Goal: Transaction & Acquisition: Purchase product/service

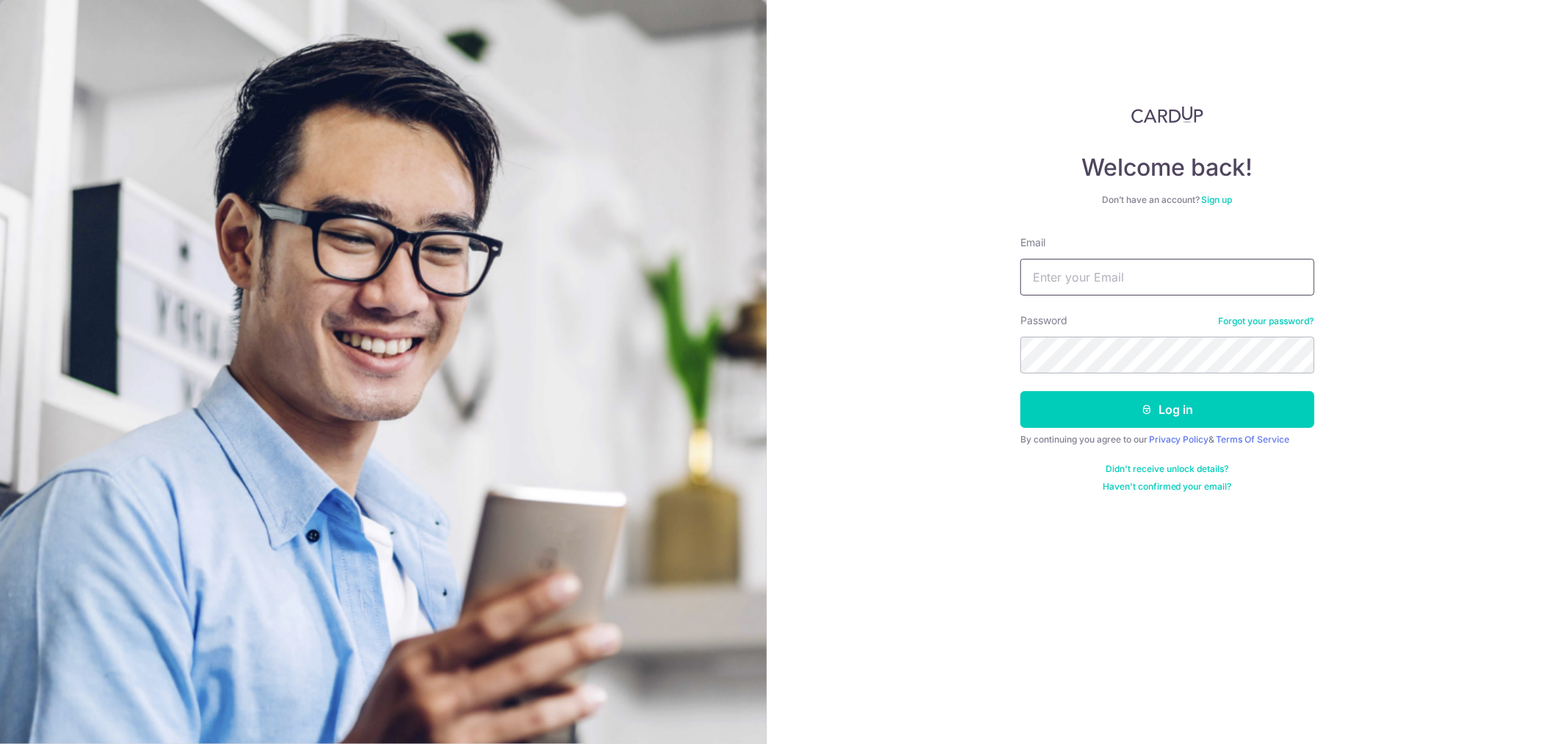
click at [1064, 287] on input "Email" at bounding box center [1167, 277] width 294 height 36
type input "aero0504@gmail.com"
click at [1021, 391] on button "Log in" at bounding box center [1167, 410] width 294 height 36
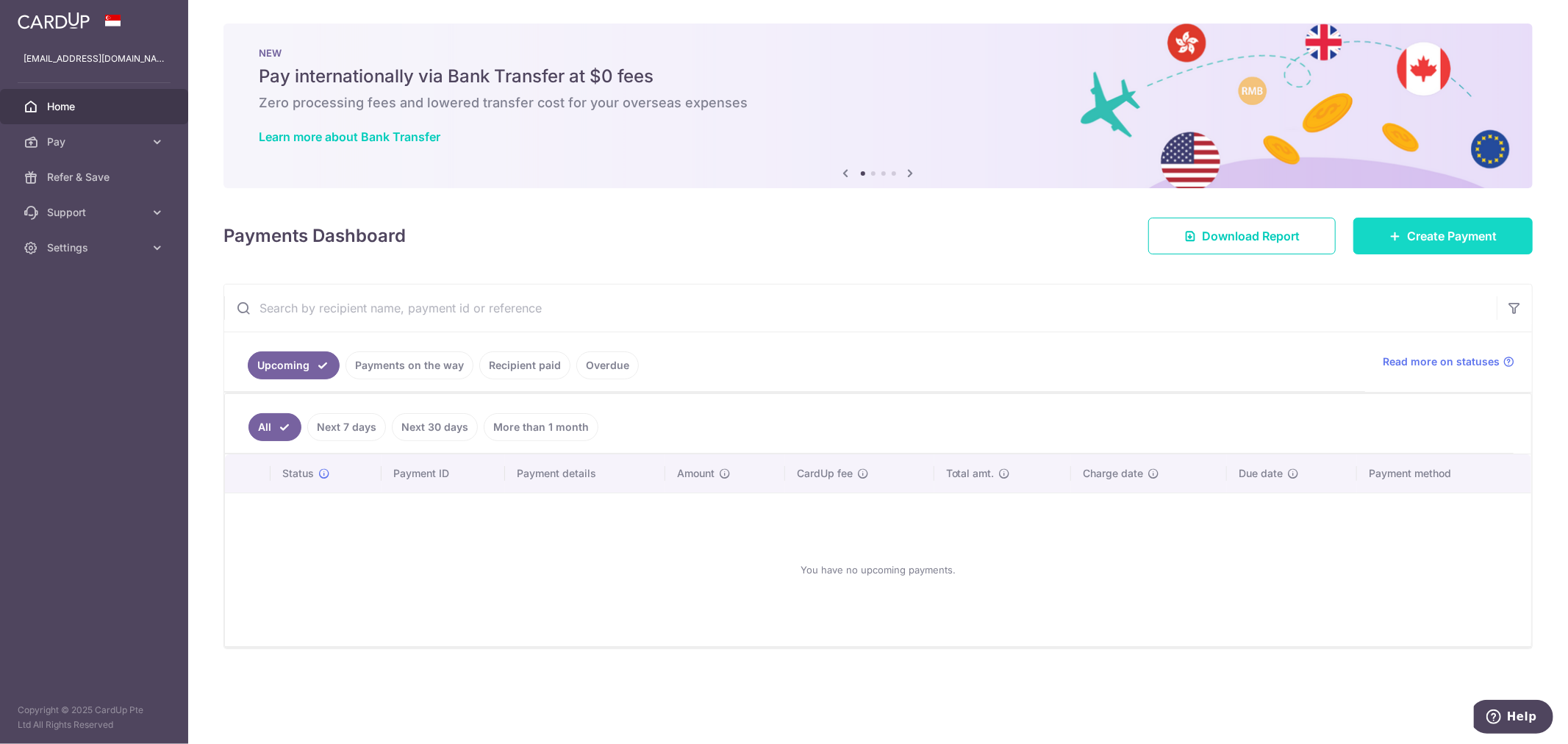
click at [1443, 248] on link "Create Payment" at bounding box center [1443, 236] width 179 height 36
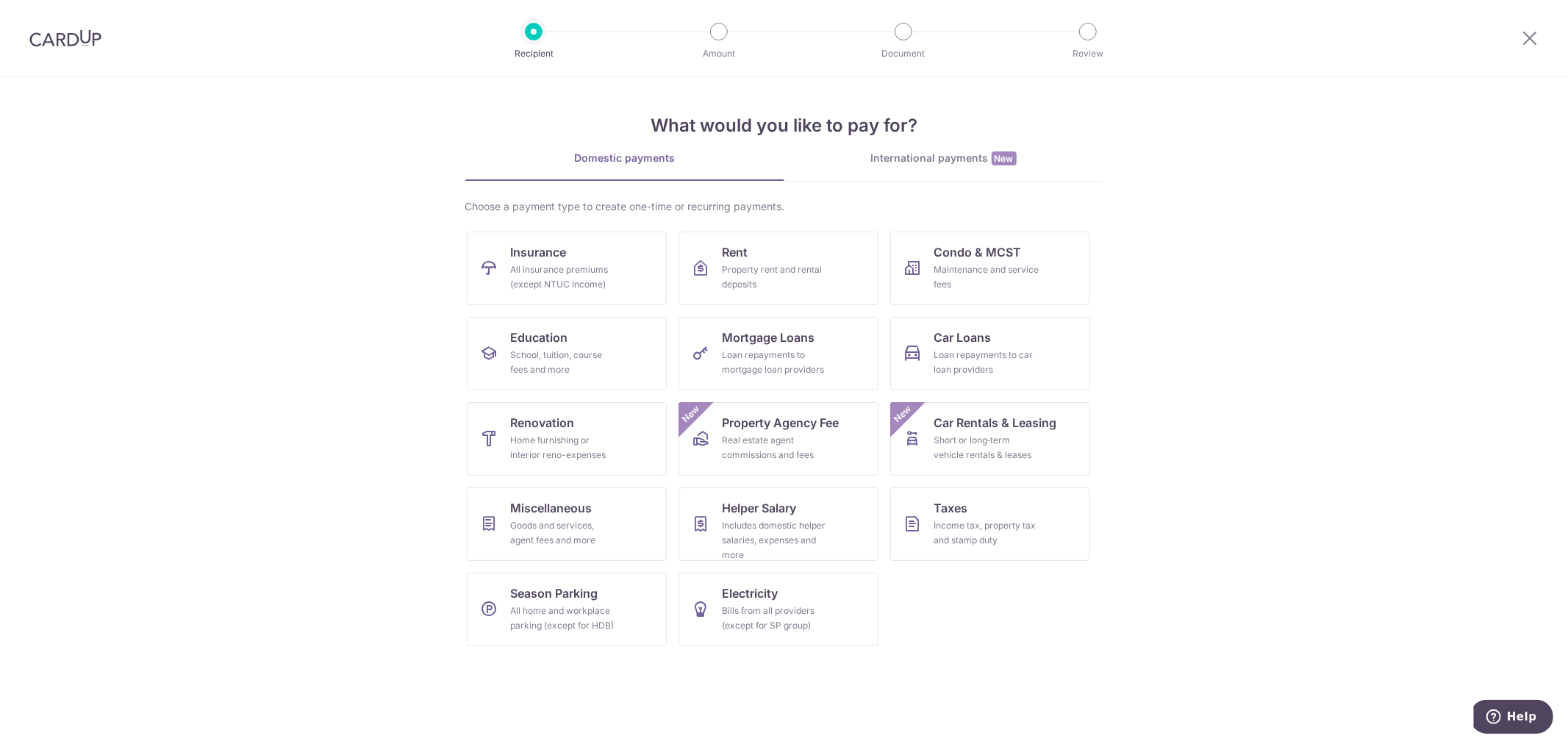
click at [943, 163] on div "International payments New" at bounding box center [944, 158] width 319 height 15
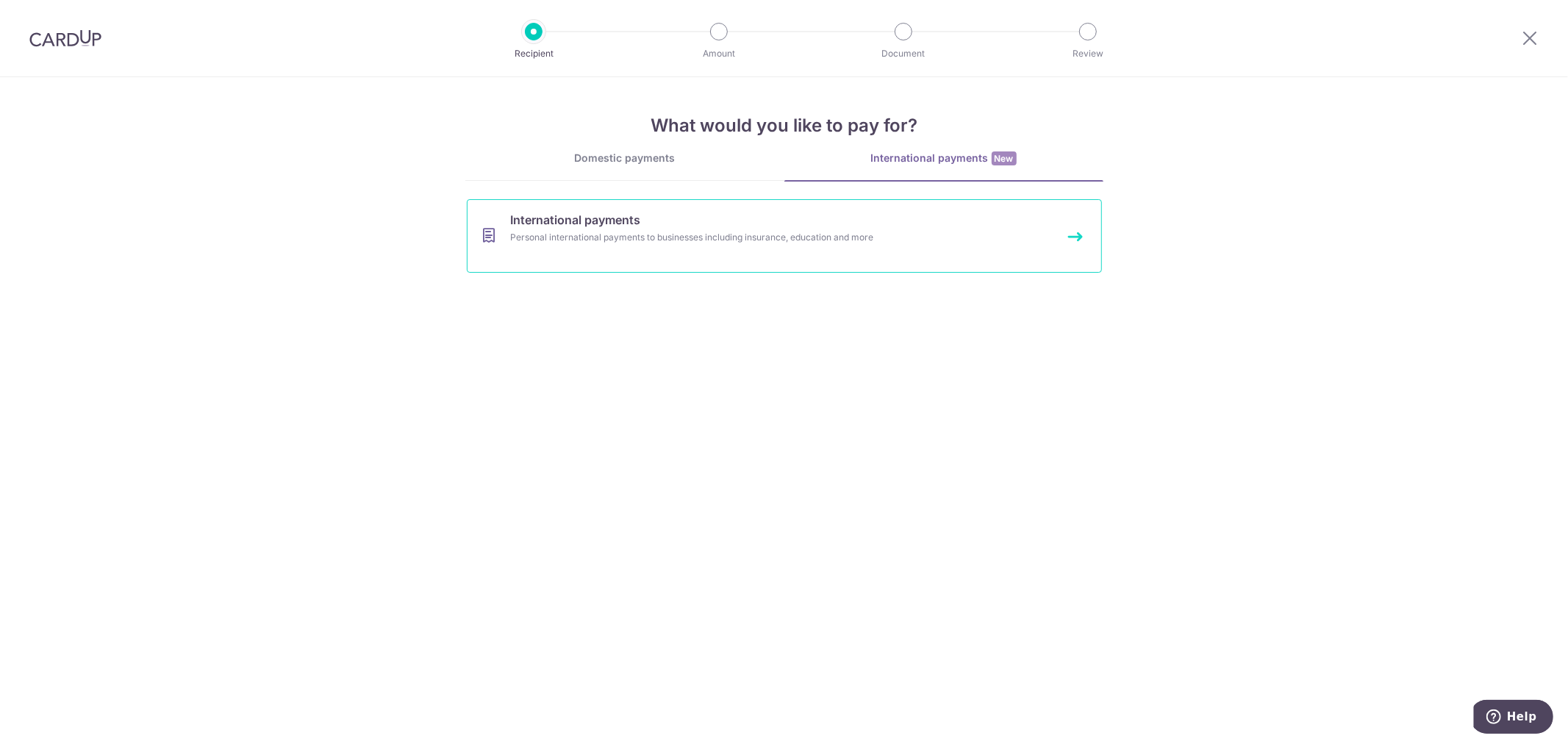
click at [788, 246] on link "International payments Personal international payments to businesses including …" at bounding box center [784, 235] width 635 height 74
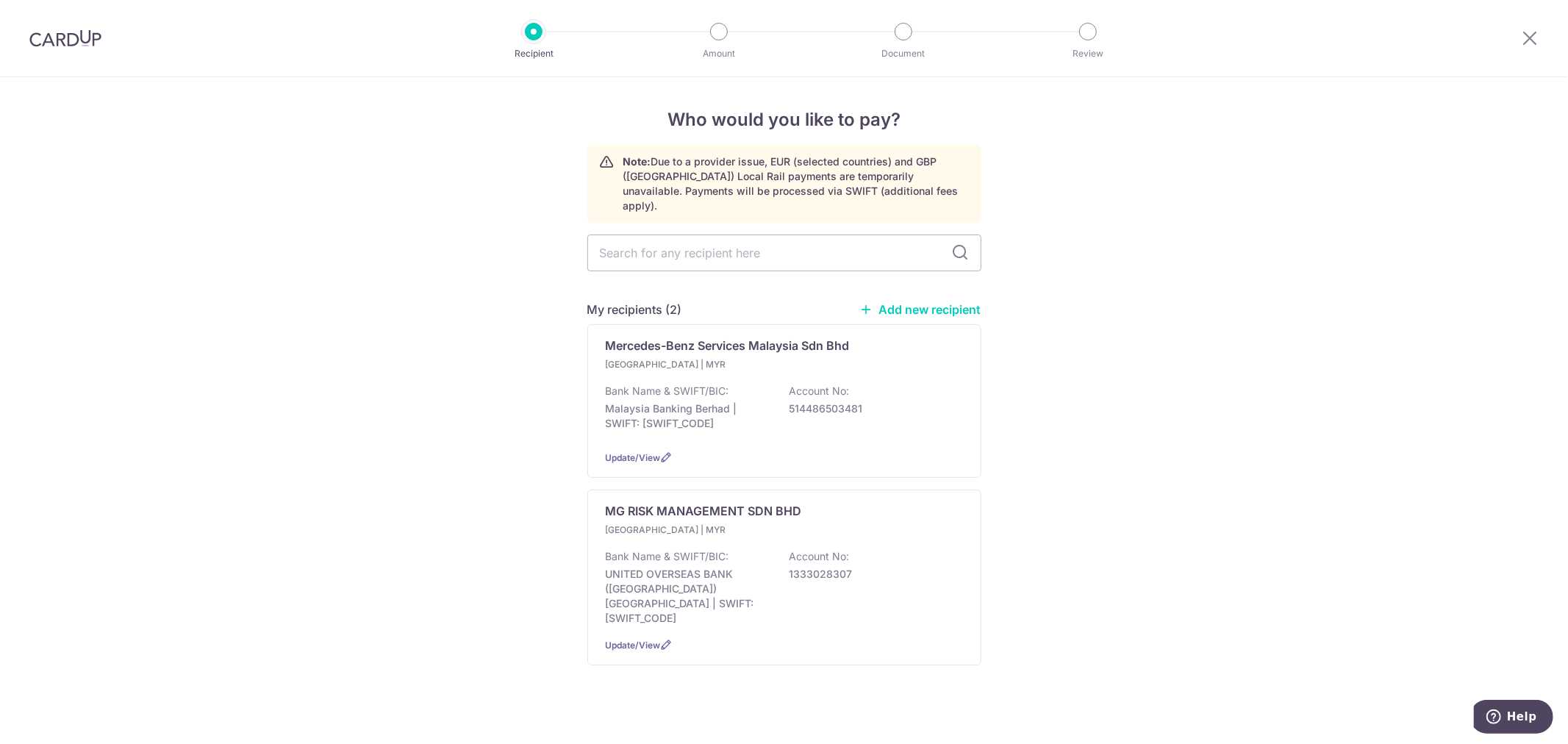
click at [929, 302] on link "Add new recipient" at bounding box center [921, 309] width 121 height 15
select select
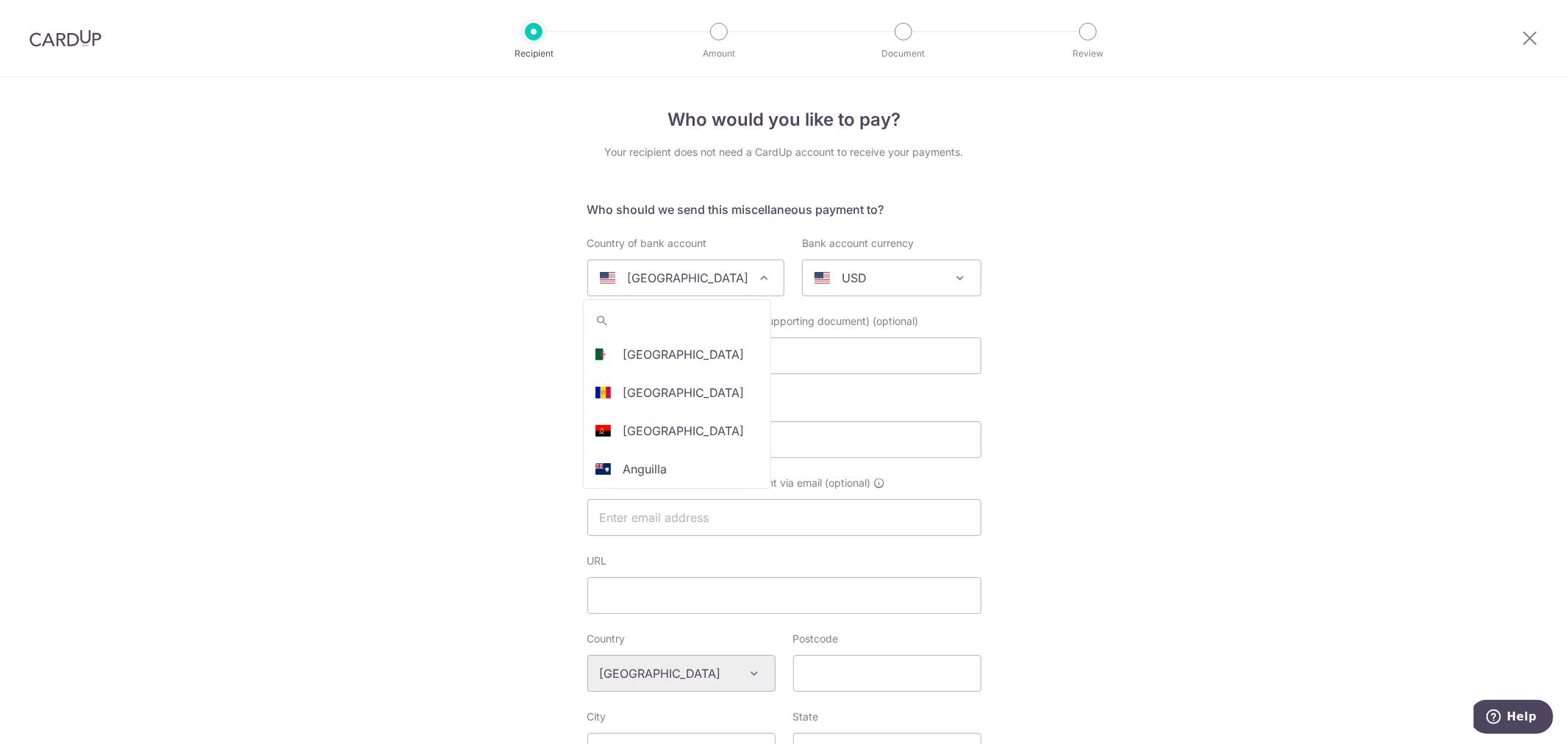
click at [755, 280] on span at bounding box center [764, 278] width 17 height 17
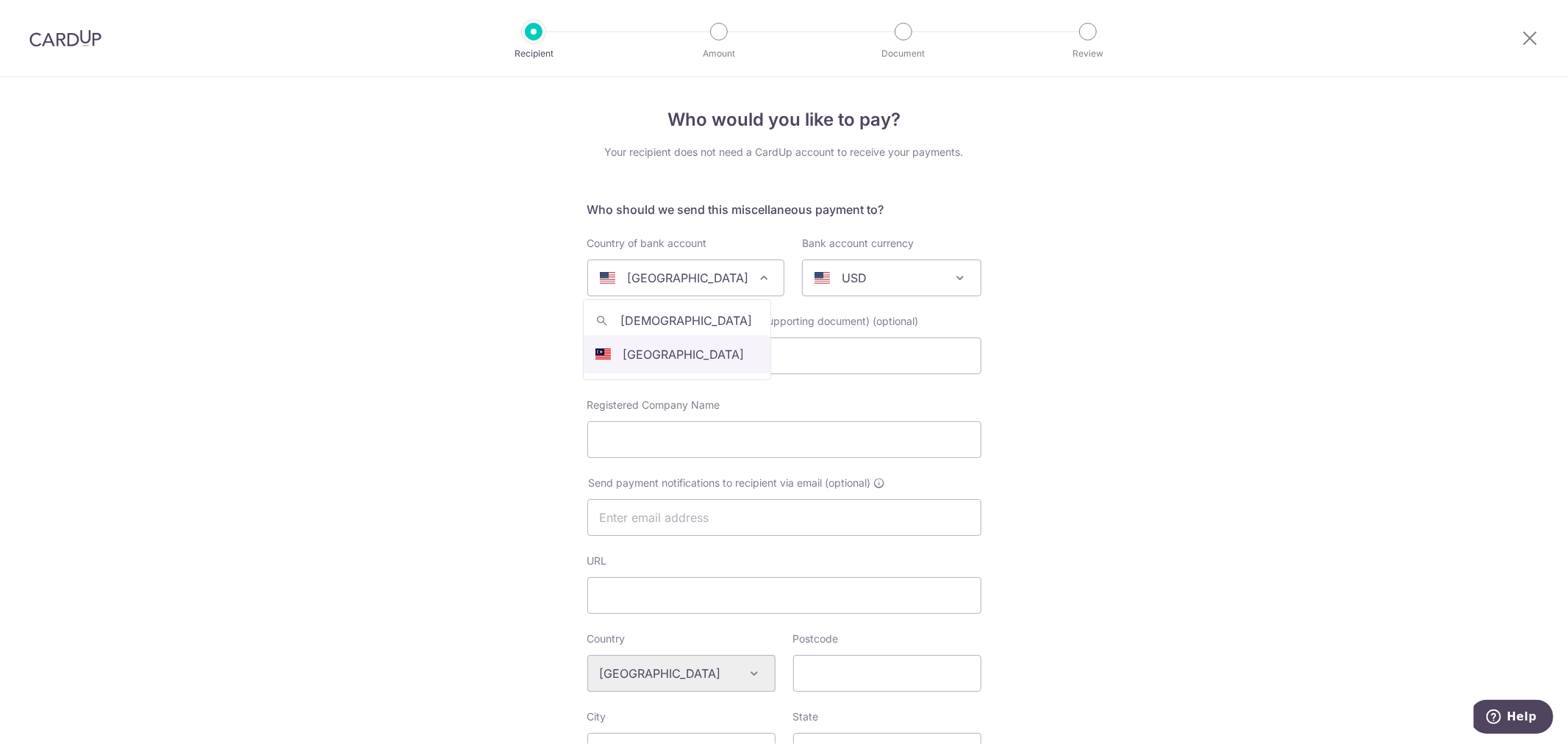
type input "malaysia"
select select "159"
select select "Malaysia"
select select
click at [868, 266] on span "AUD" at bounding box center [891, 278] width 178 height 36
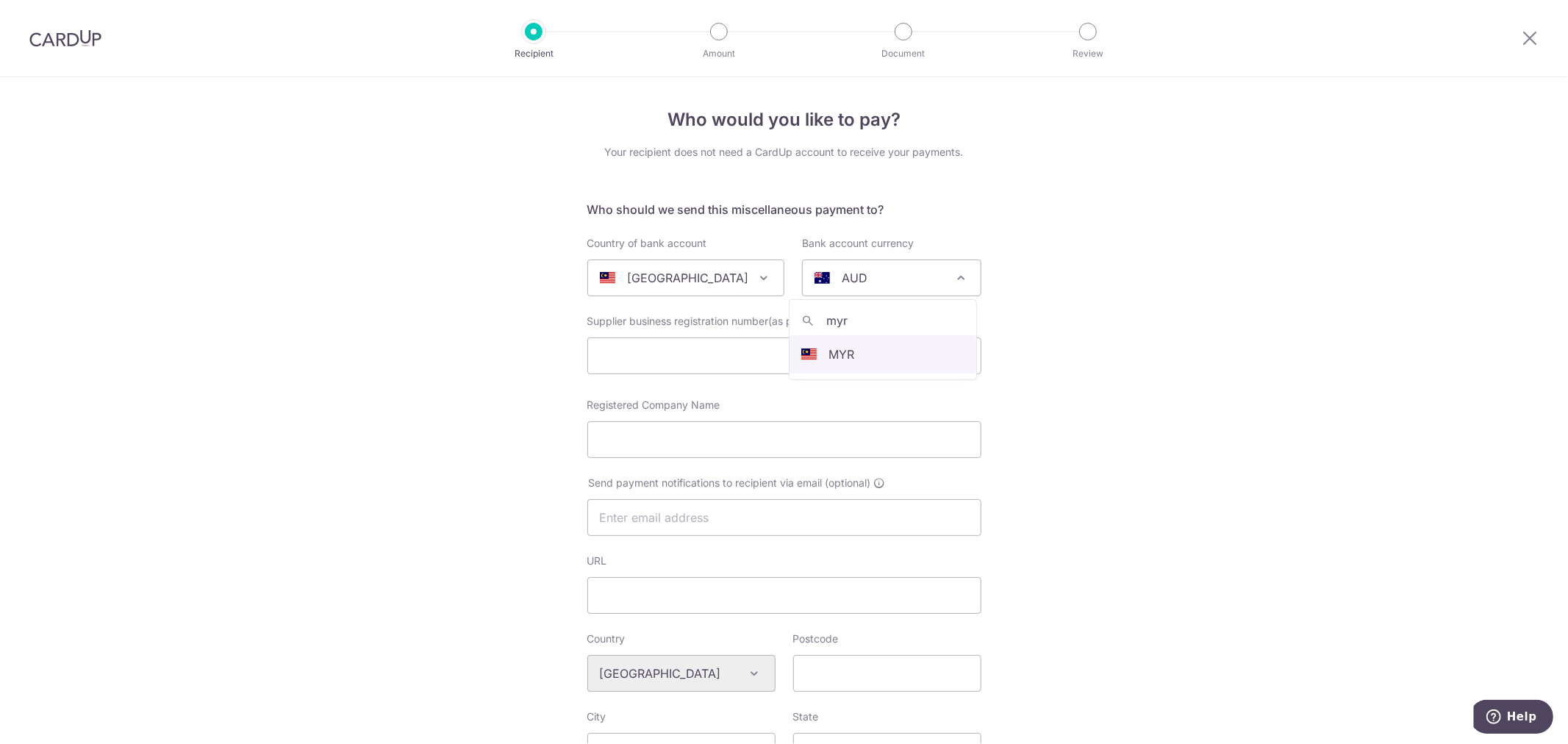
type input "myr"
select select "4"
click at [741, 431] on input "Registered Company Name" at bounding box center [784, 440] width 394 height 36
click at [796, 361] on input "text" at bounding box center [784, 356] width 394 height 36
click at [806, 434] on input "Registered Company Name" at bounding box center [784, 440] width 394 height 36
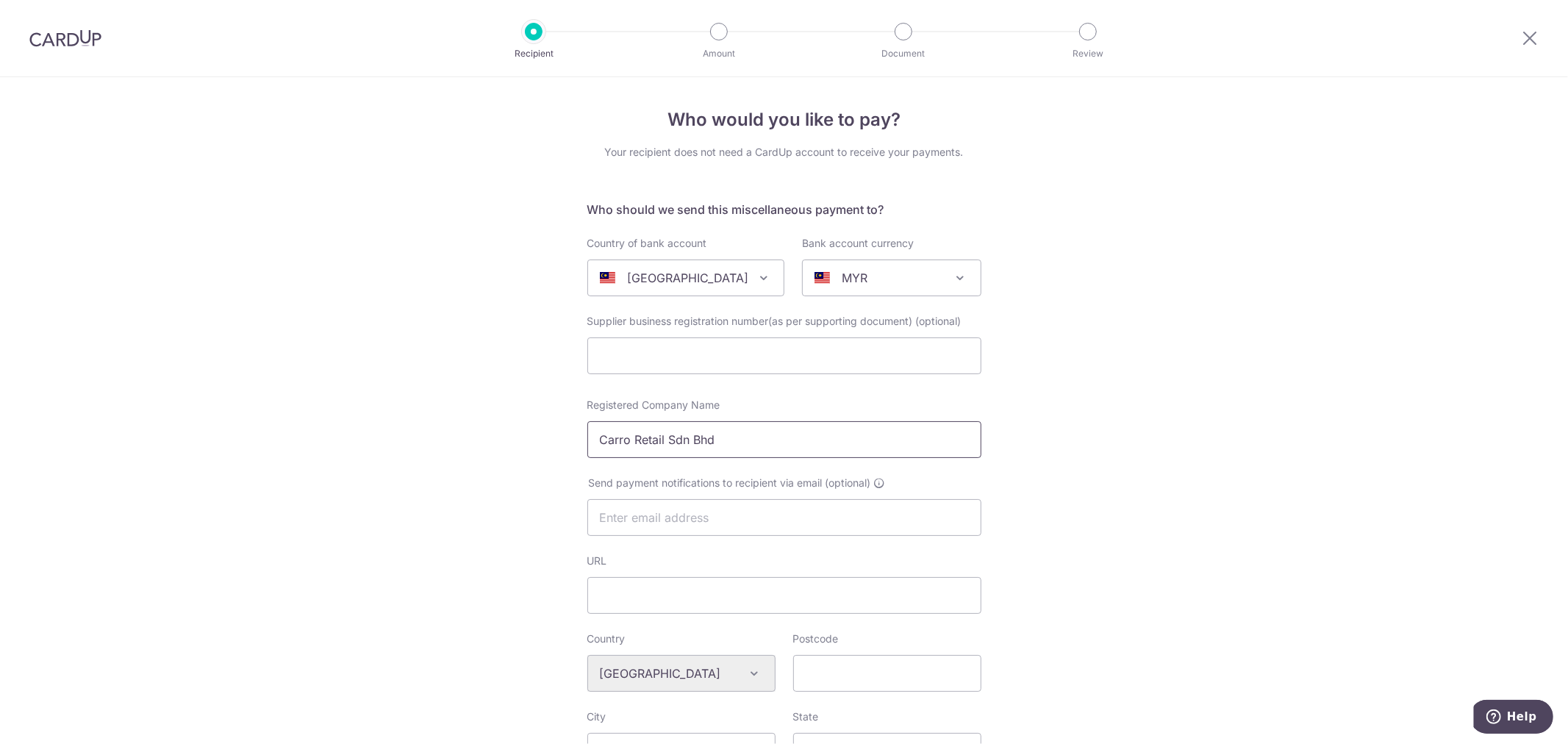
type input "Carro Retail Sdn Bhd"
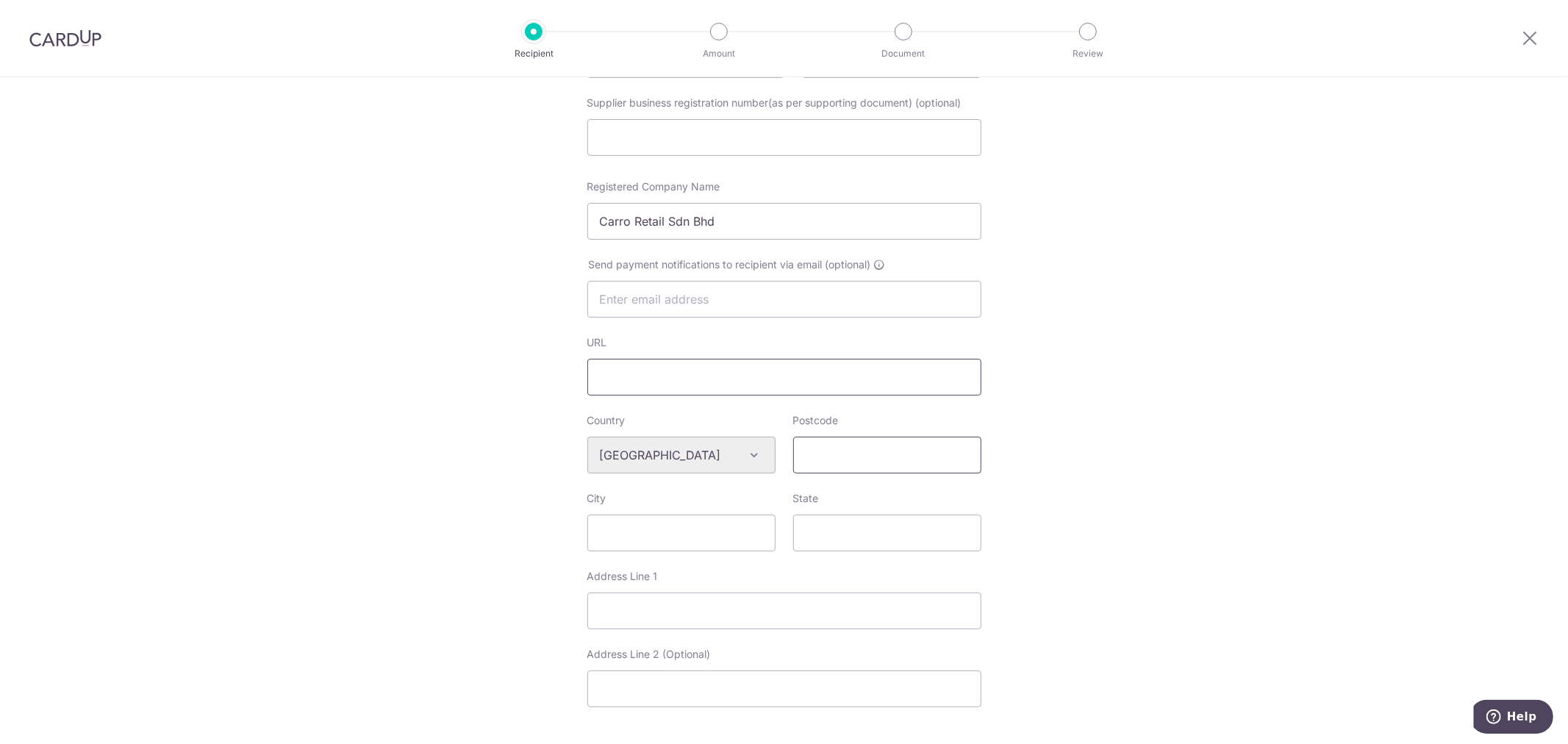
scroll to position [218, 0]
click at [912, 452] on input "Postcode" at bounding box center [887, 456] width 189 height 36
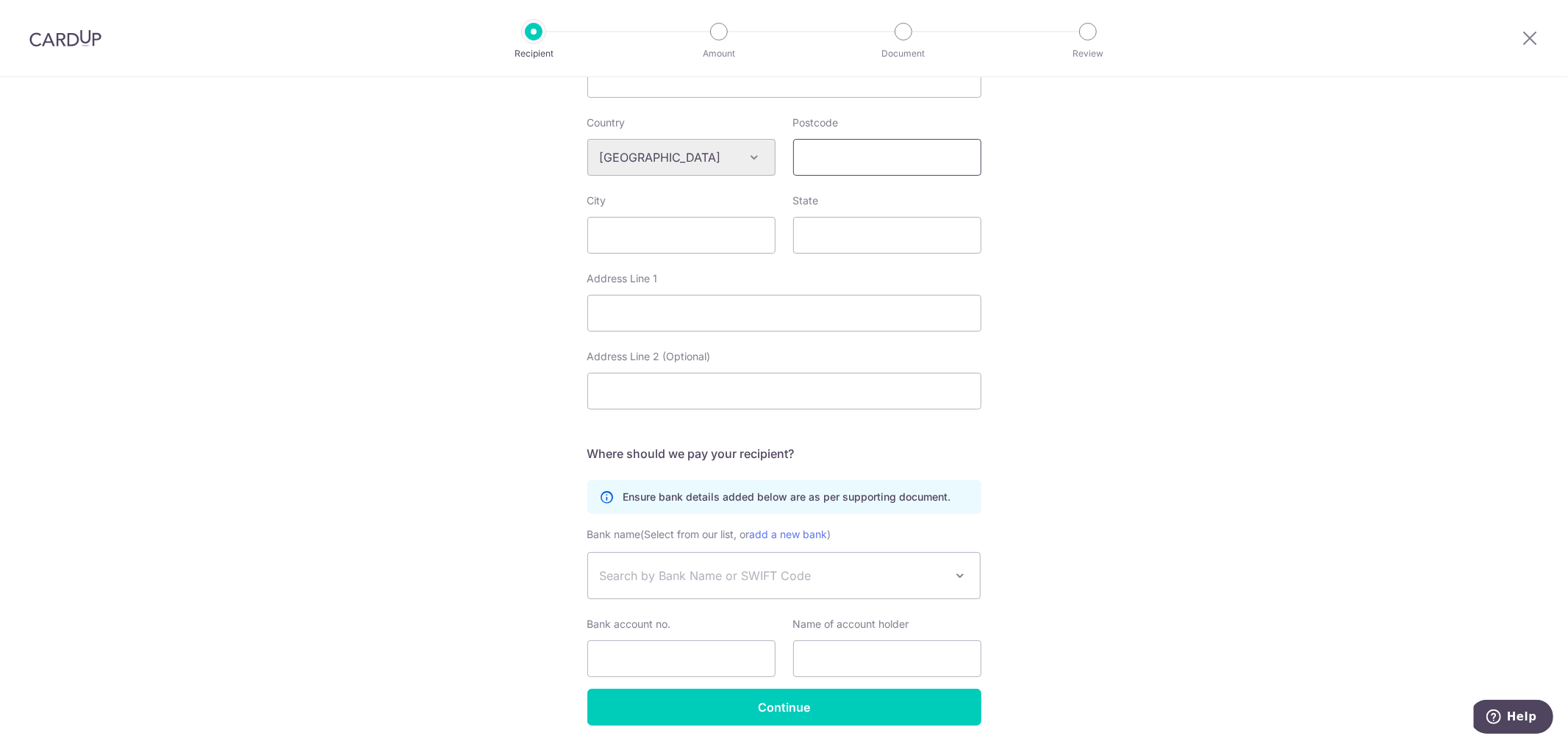
scroll to position [517, 0]
click at [791, 574] on span "Search by Bank Name or SWIFT Code" at bounding box center [773, 575] width 345 height 17
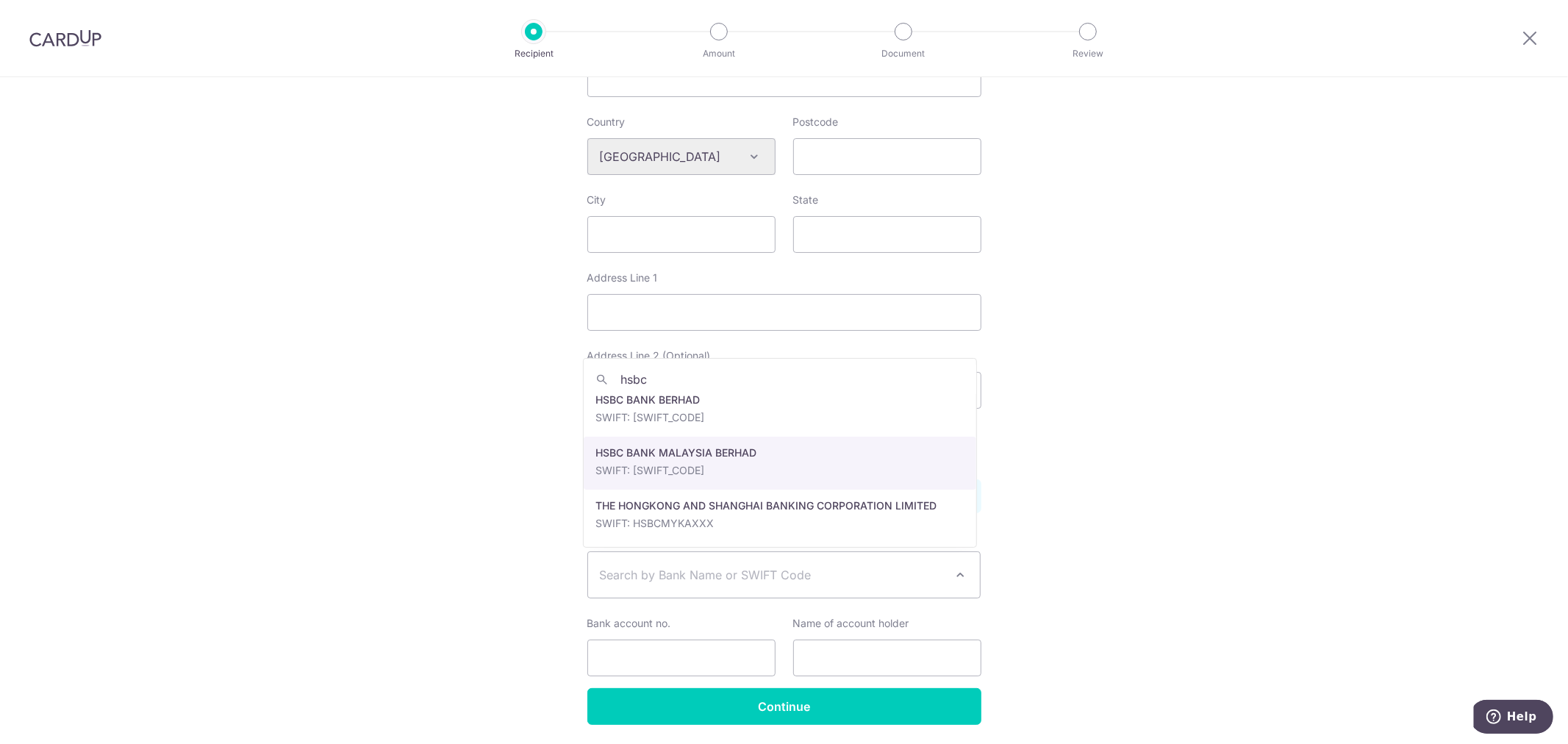
scroll to position [223, 0]
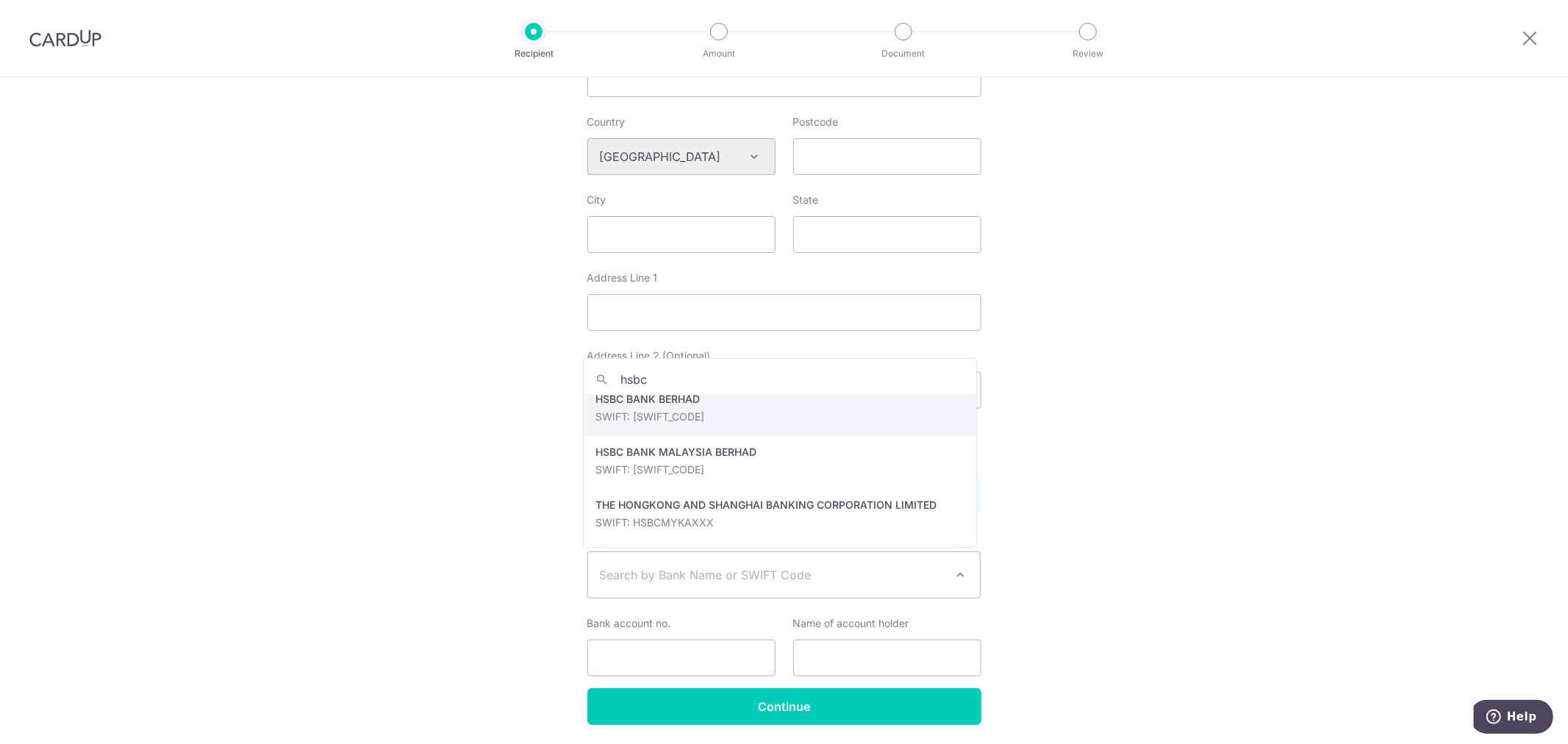
type input "hsbc"
select select "22824"
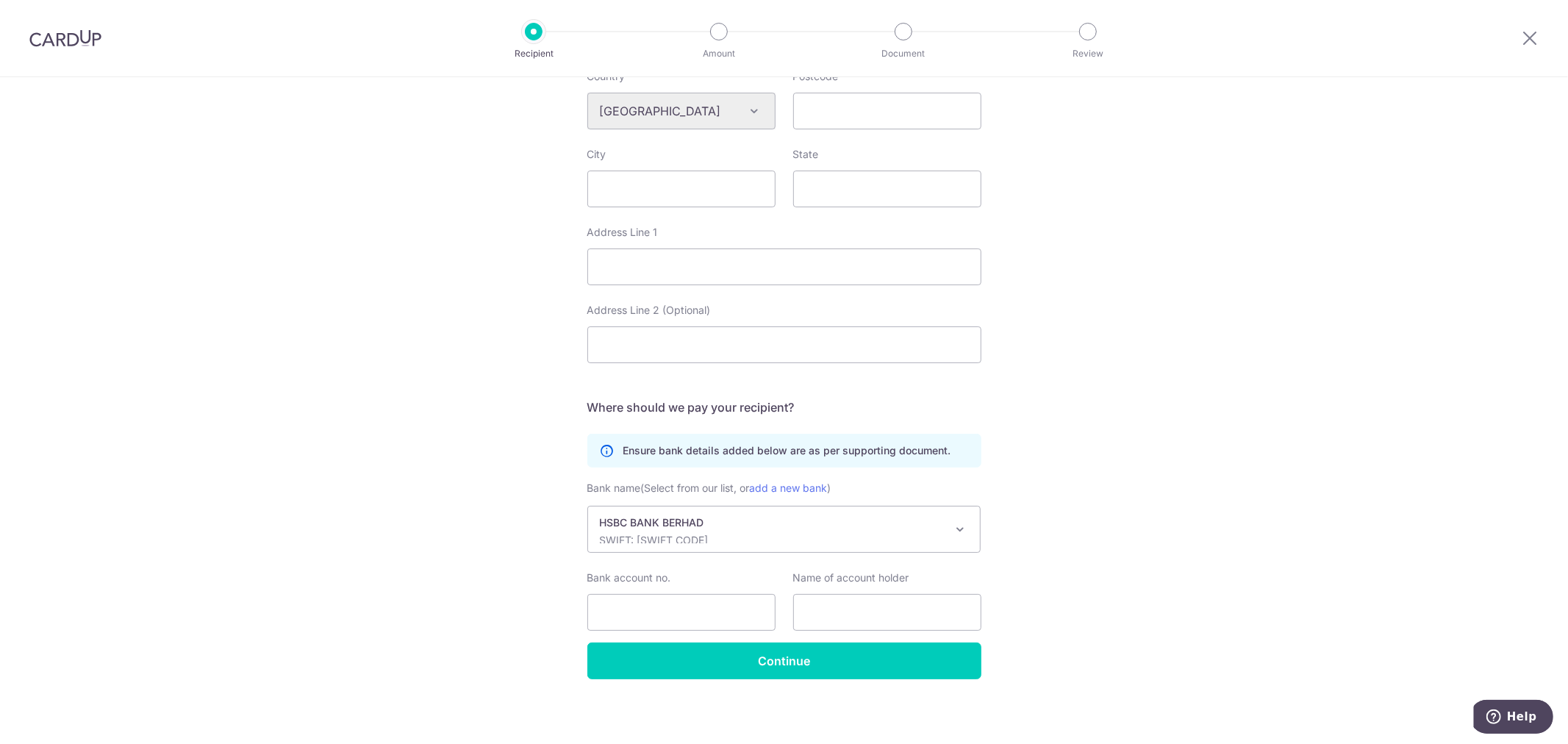
scroll to position [567, 0]
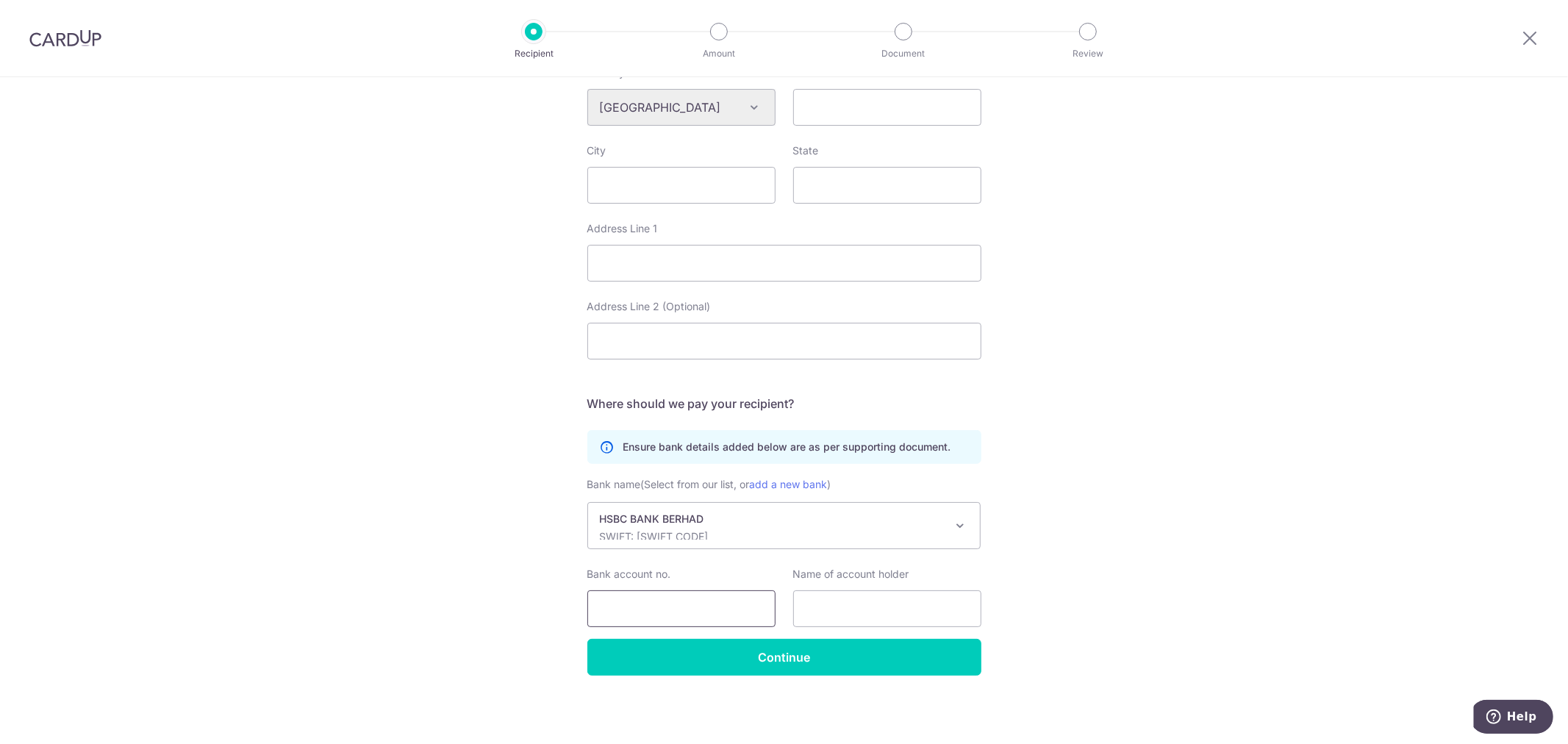
click at [713, 597] on input "Bank account no." at bounding box center [681, 609] width 189 height 36
type input "300856317101"
click at [883, 612] on input "text" at bounding box center [887, 609] width 189 height 36
type input "Carro Retail Sdn Bhd"
click at [1052, 379] on div "Who would you like to pay? Your recipient does not need a CardUp account to rec…" at bounding box center [784, 128] width 1568 height 1234
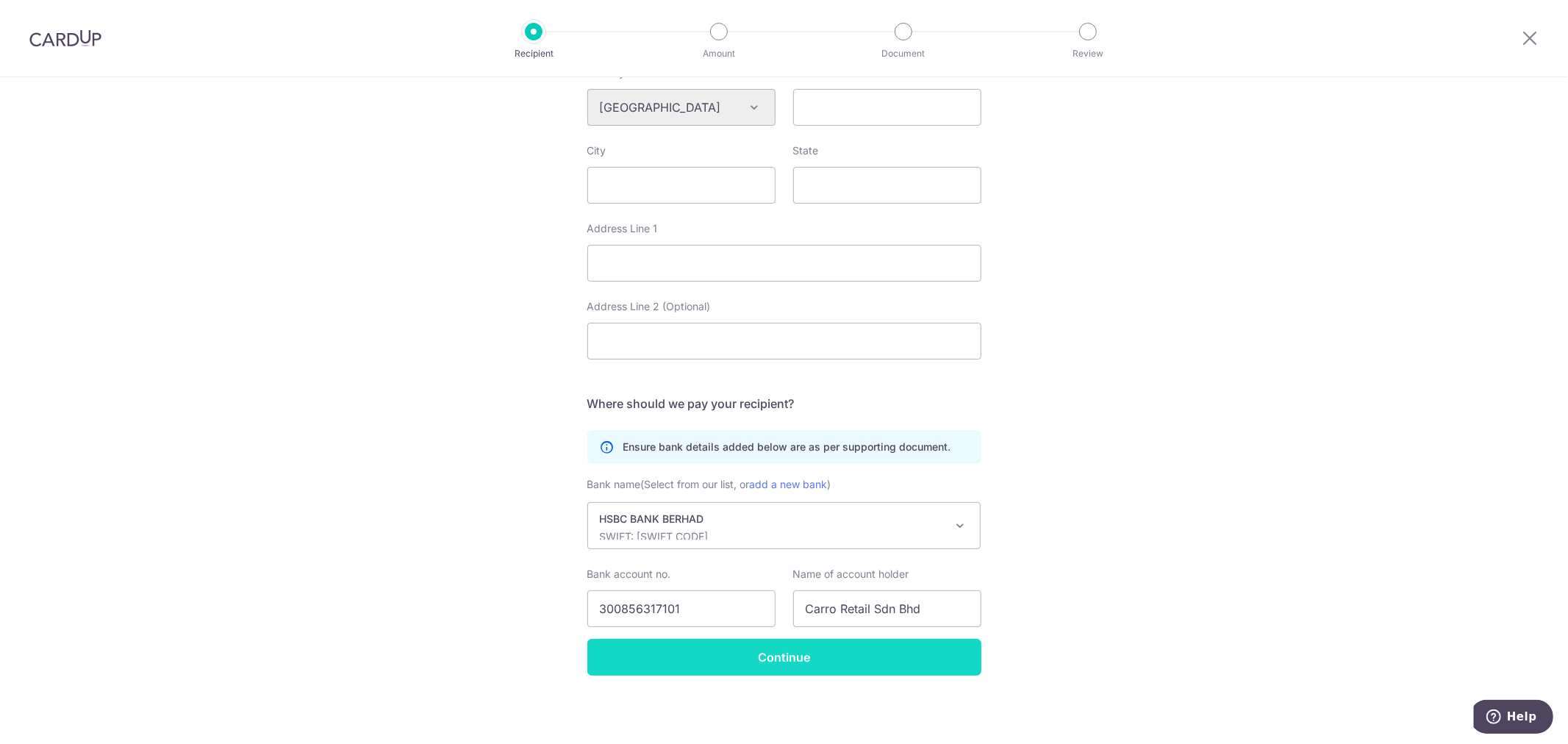
click at [886, 662] on input "Continue" at bounding box center [784, 657] width 394 height 36
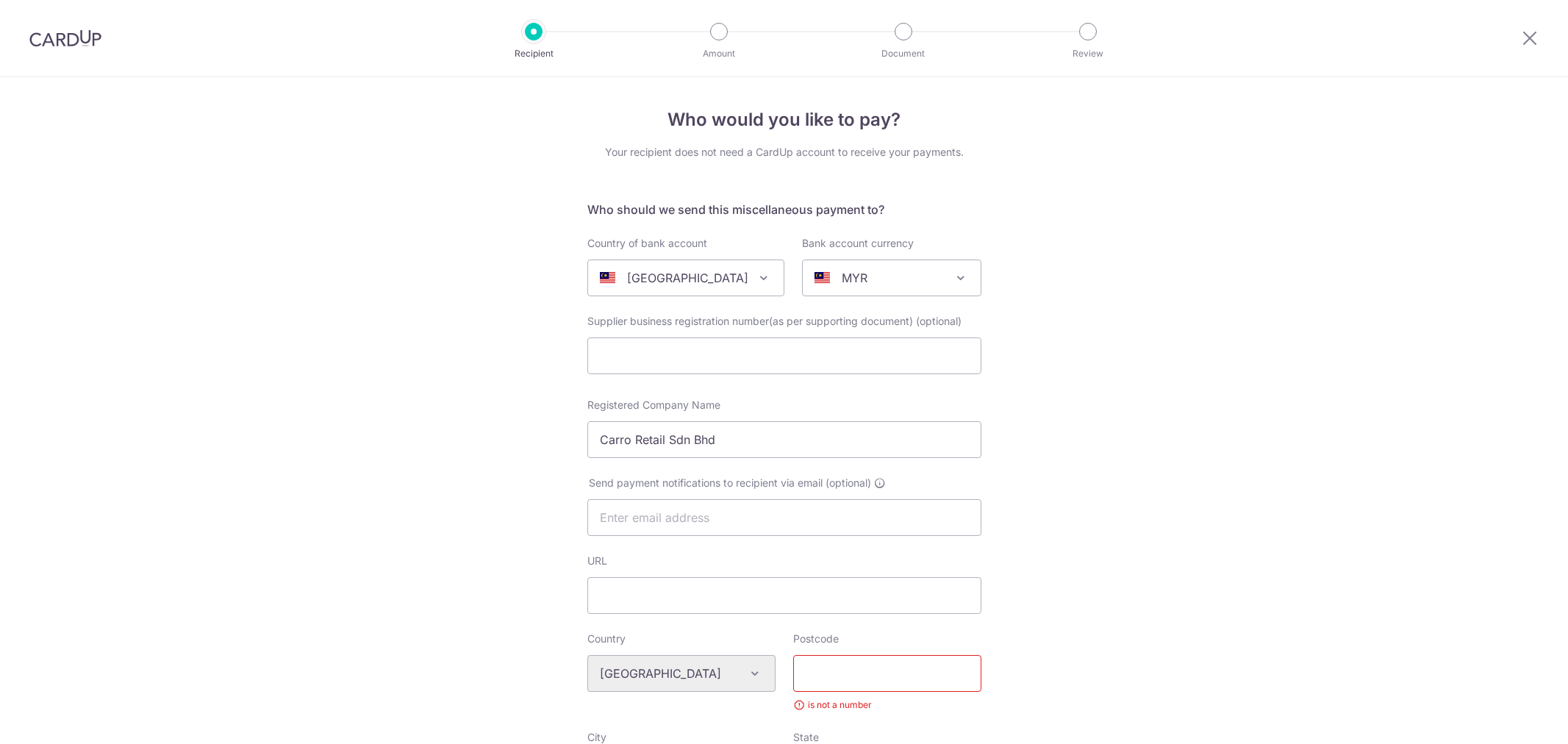
select select "22824"
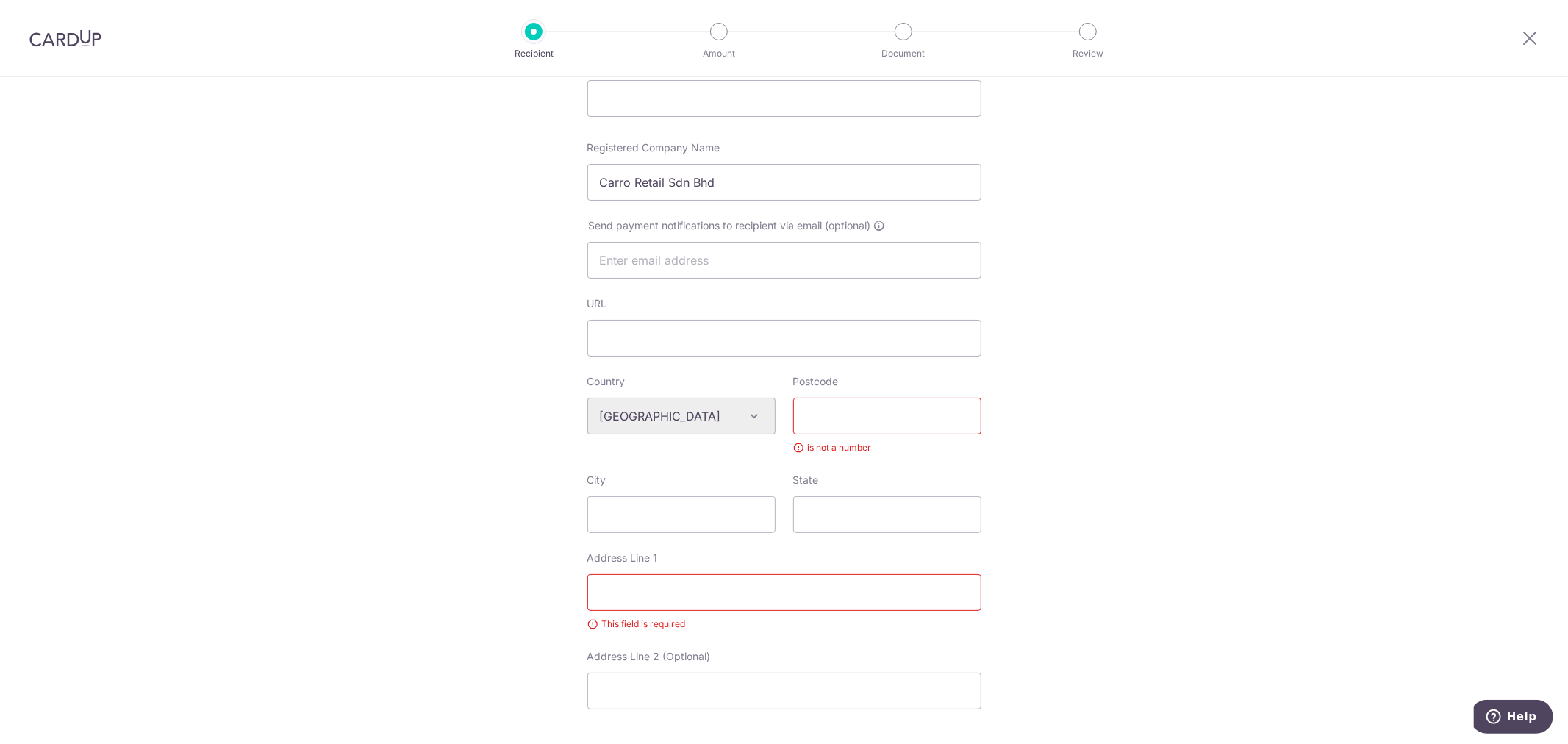
scroll to position [267, 0]
click at [869, 402] on input "Postcode" at bounding box center [887, 406] width 189 height 36
paste input "40150"
type input "40150"
click at [666, 495] on input "City" at bounding box center [681, 505] width 189 height 36
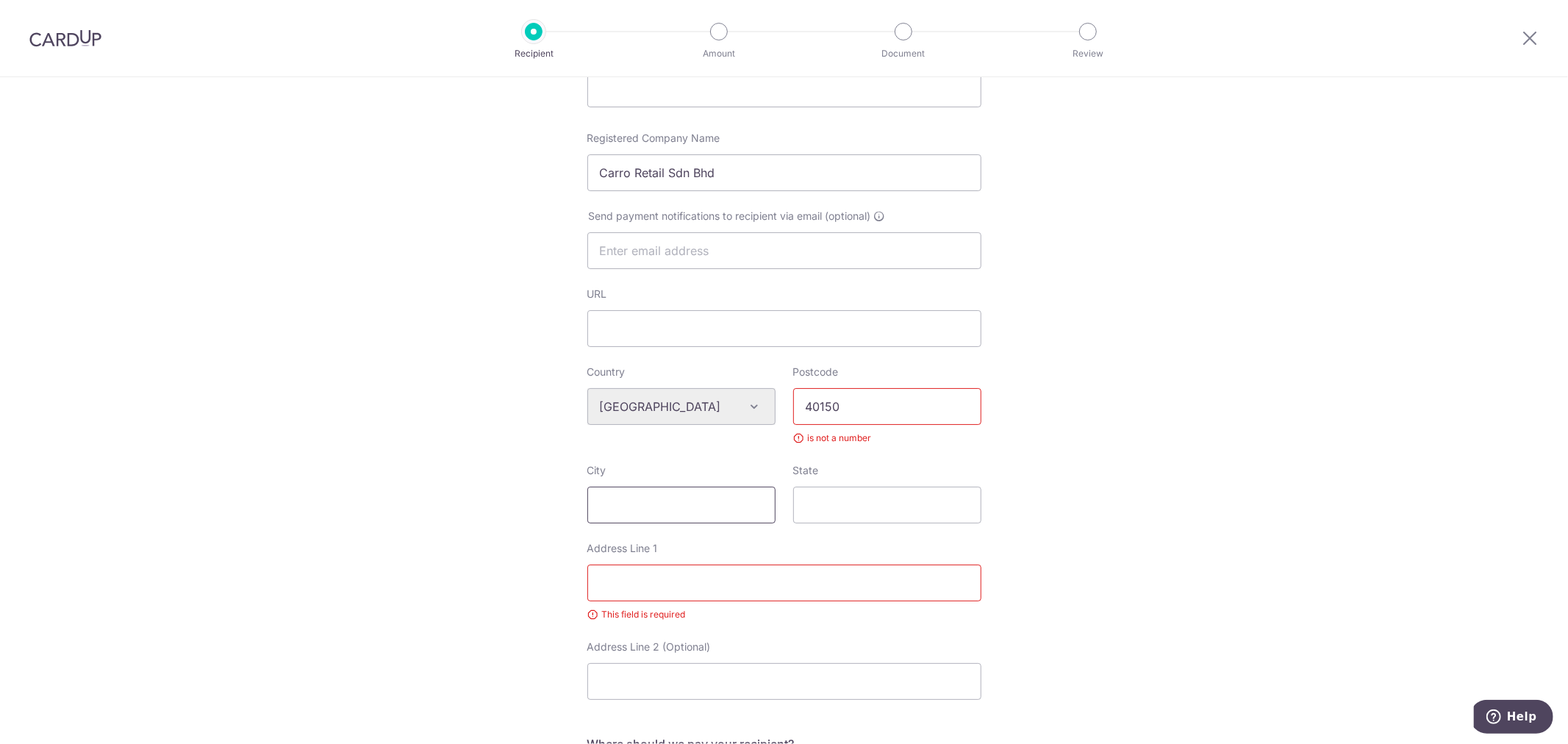
paste input "Shah Alam"
type input "Shah Alam"
click at [891, 502] on input "State" at bounding box center [887, 505] width 189 height 36
paste input "Selangor"
type input "Selangor"
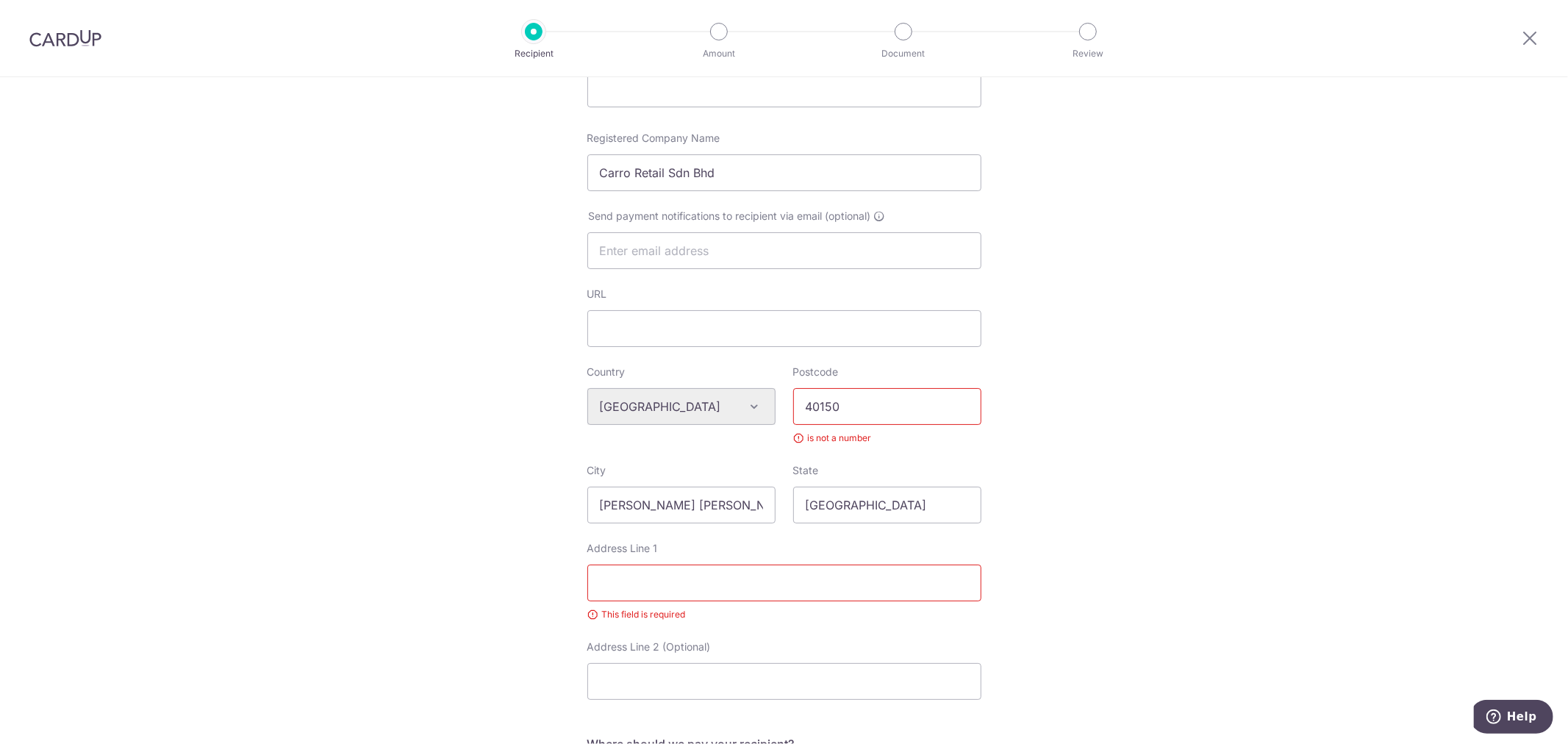
click at [890, 406] on input "40150" at bounding box center [887, 406] width 189 height 36
drag, startPoint x: 851, startPoint y: 406, endPoint x: 701, endPoint y: 387, distance: 151.2
click at [706, 391] on div "Country Algeria Andorra Angola Anguilla Argentina Armenia Aruba Australia Austr…" at bounding box center [784, 414] width 412 height 98
type input "40150"
click at [956, 541] on div "Address Line 1 This field is required" at bounding box center [784, 582] width 394 height 81
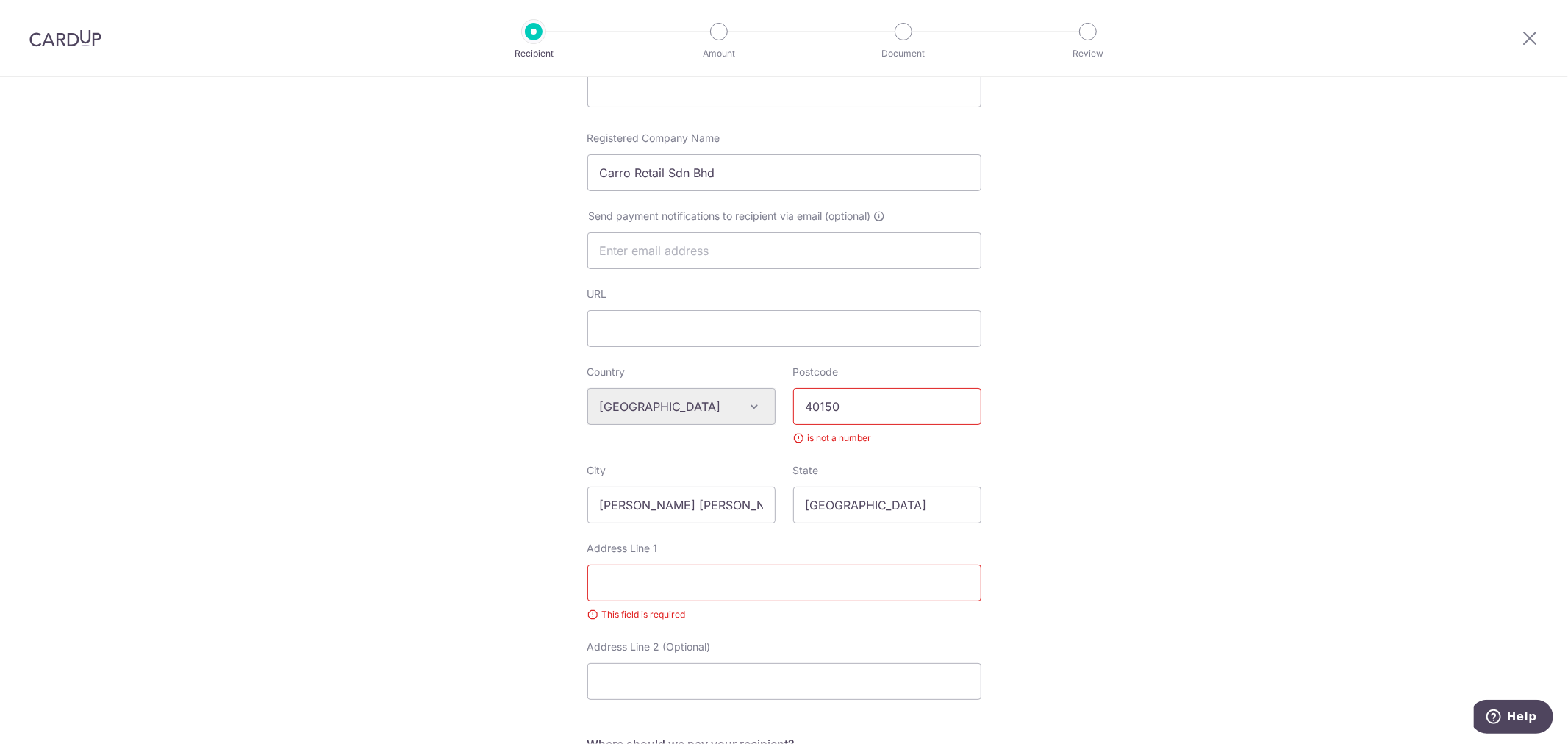
click at [872, 574] on input "Address Line 1" at bounding box center [784, 583] width 394 height 36
paste input "Unit No. 3B-10-01, Level 10, Tower 3B, UOA Business Park, No. 1, Jalan Pengatur…"
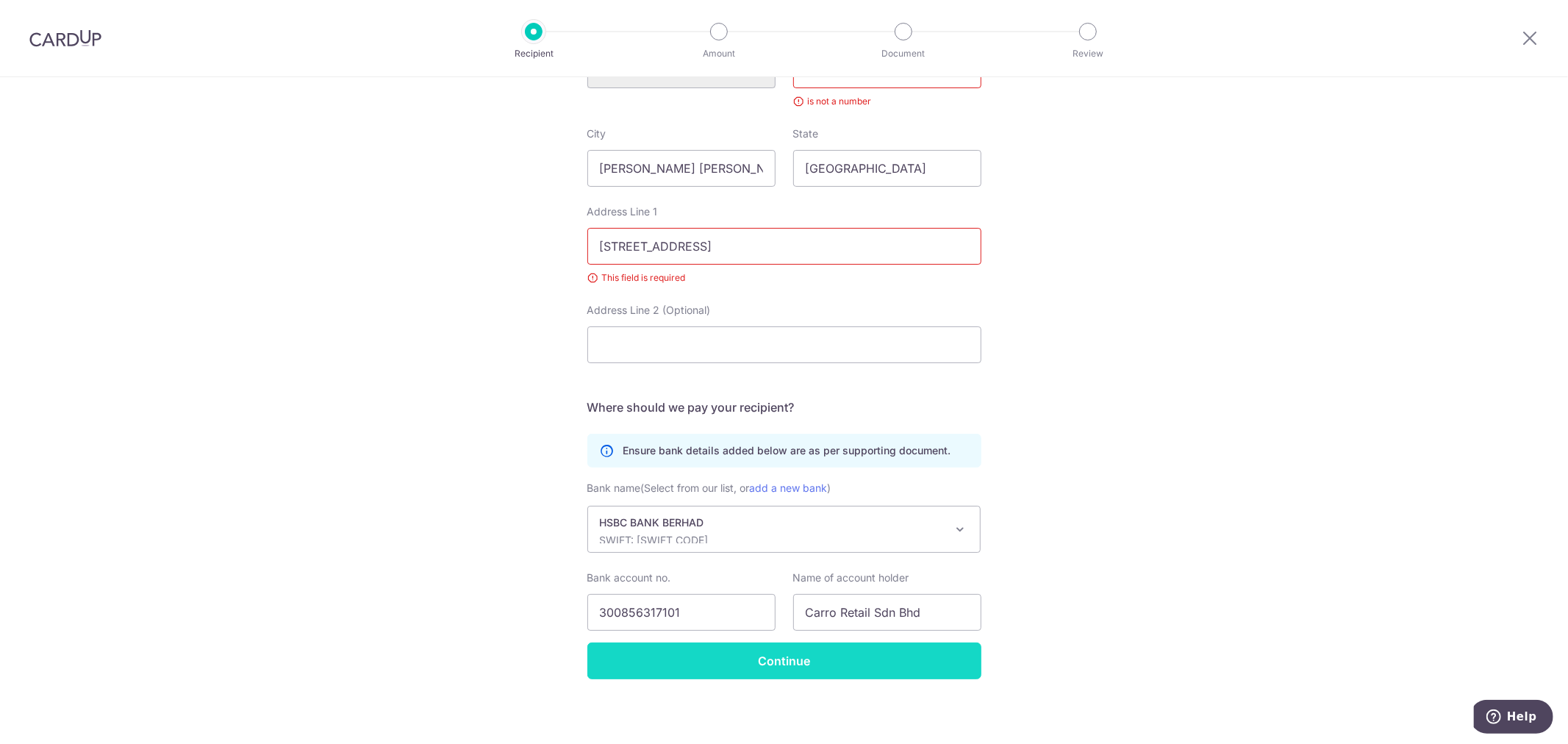
scroll to position [608, 0]
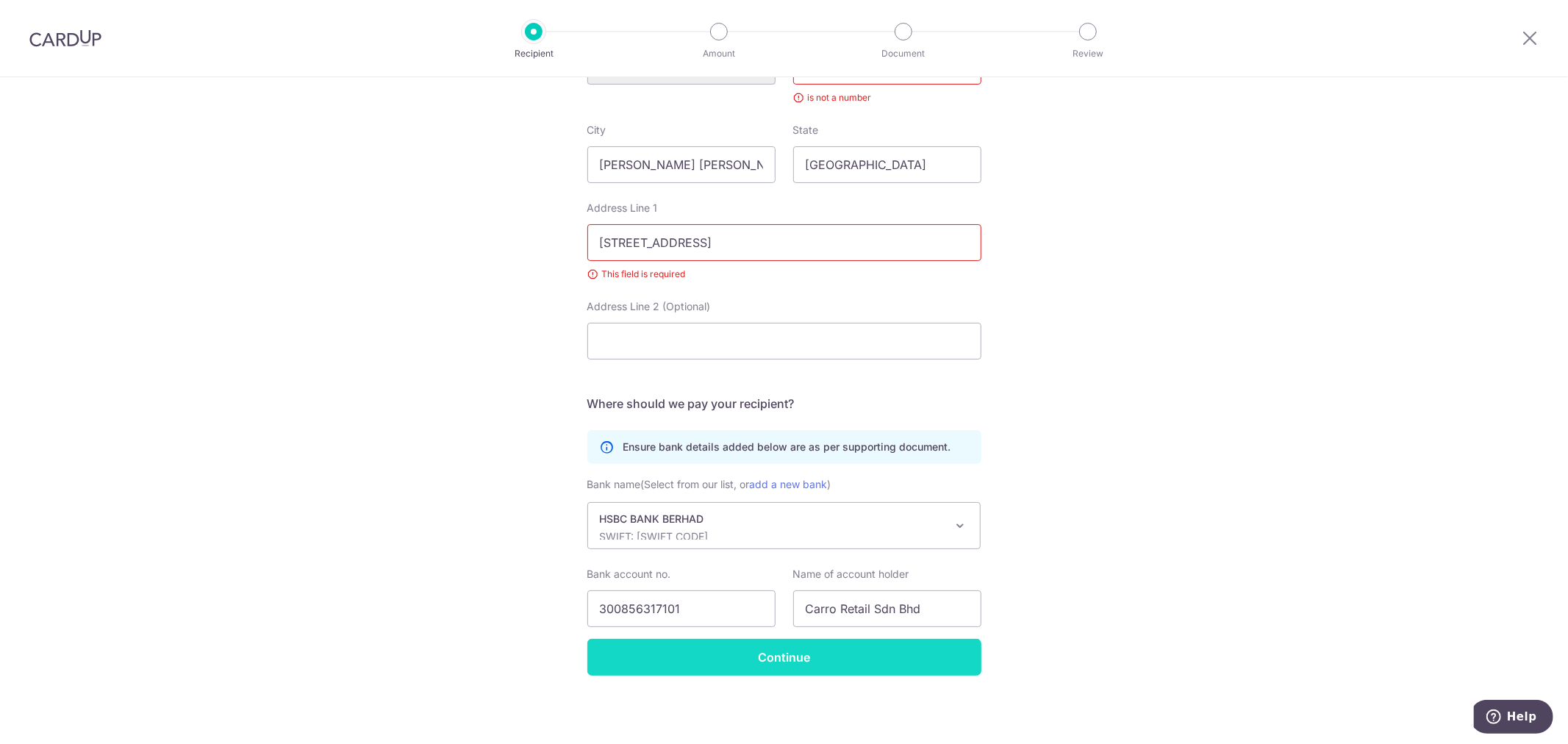
type input "Unit No. 3B-10-01, Level 10, Tower 3B, UOA Business Park, No. 1, Jalan Pengatur…"
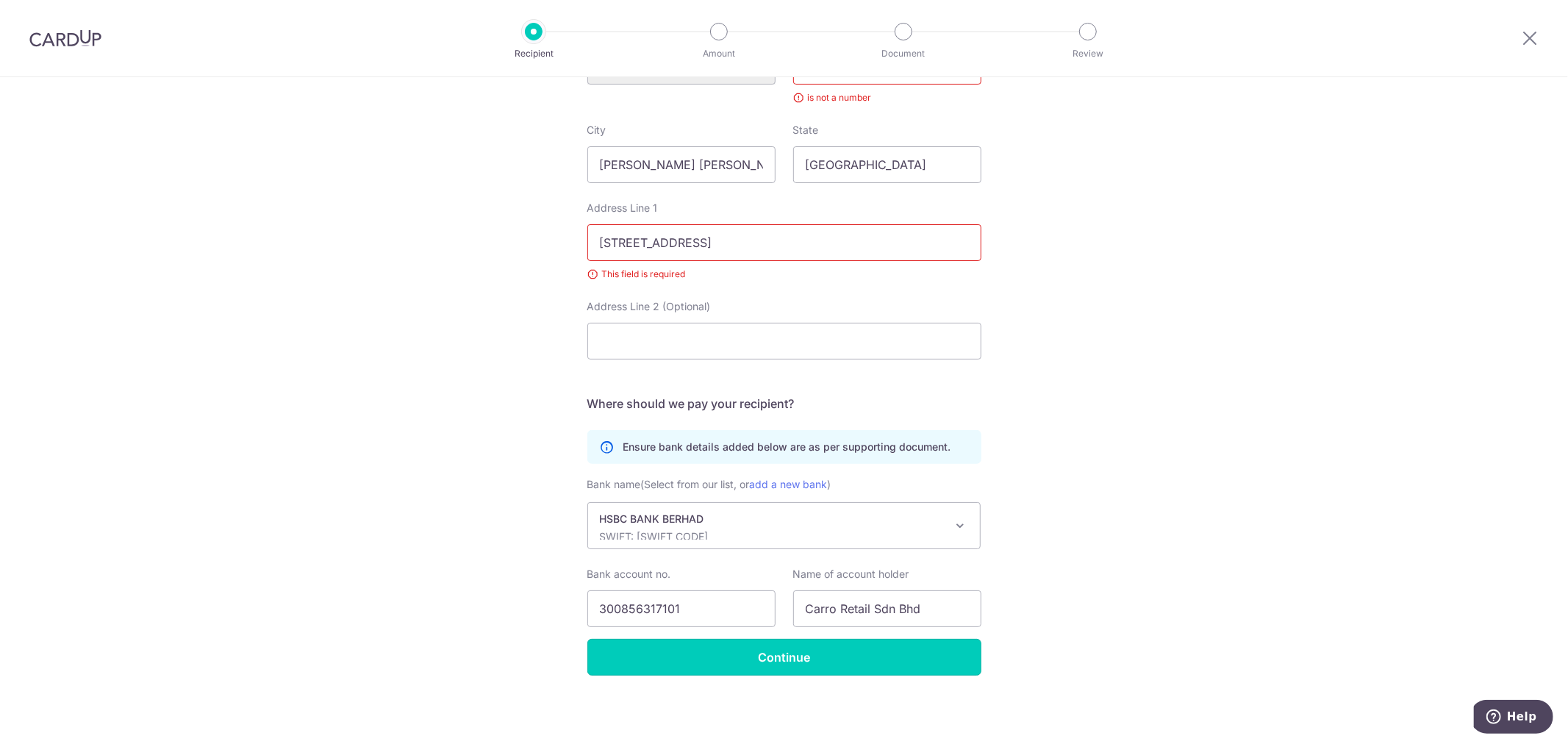
scroll to position [0, 0]
click at [871, 659] on input "Continue" at bounding box center [784, 657] width 394 height 36
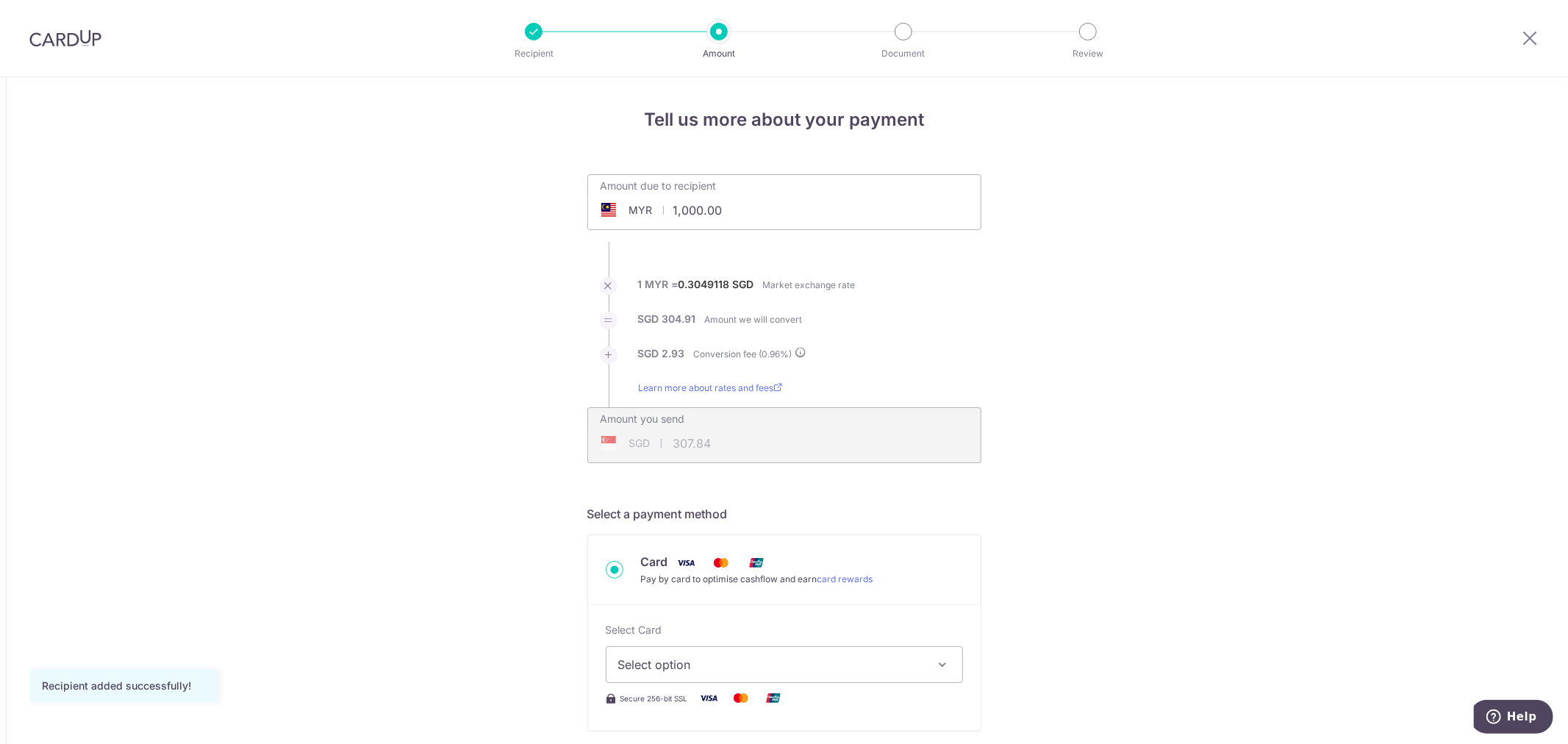
drag, startPoint x: 741, startPoint y: 206, endPoint x: 578, endPoint y: 189, distance: 163.9
click at [578, 189] on div "Amount due to recipient MYR 1,000.00 1000 1 MYR = 0.3049118 SGD Market exchange…" at bounding box center [784, 319] width 412 height 289
type input "86,700.00"
type input "26,690.08"
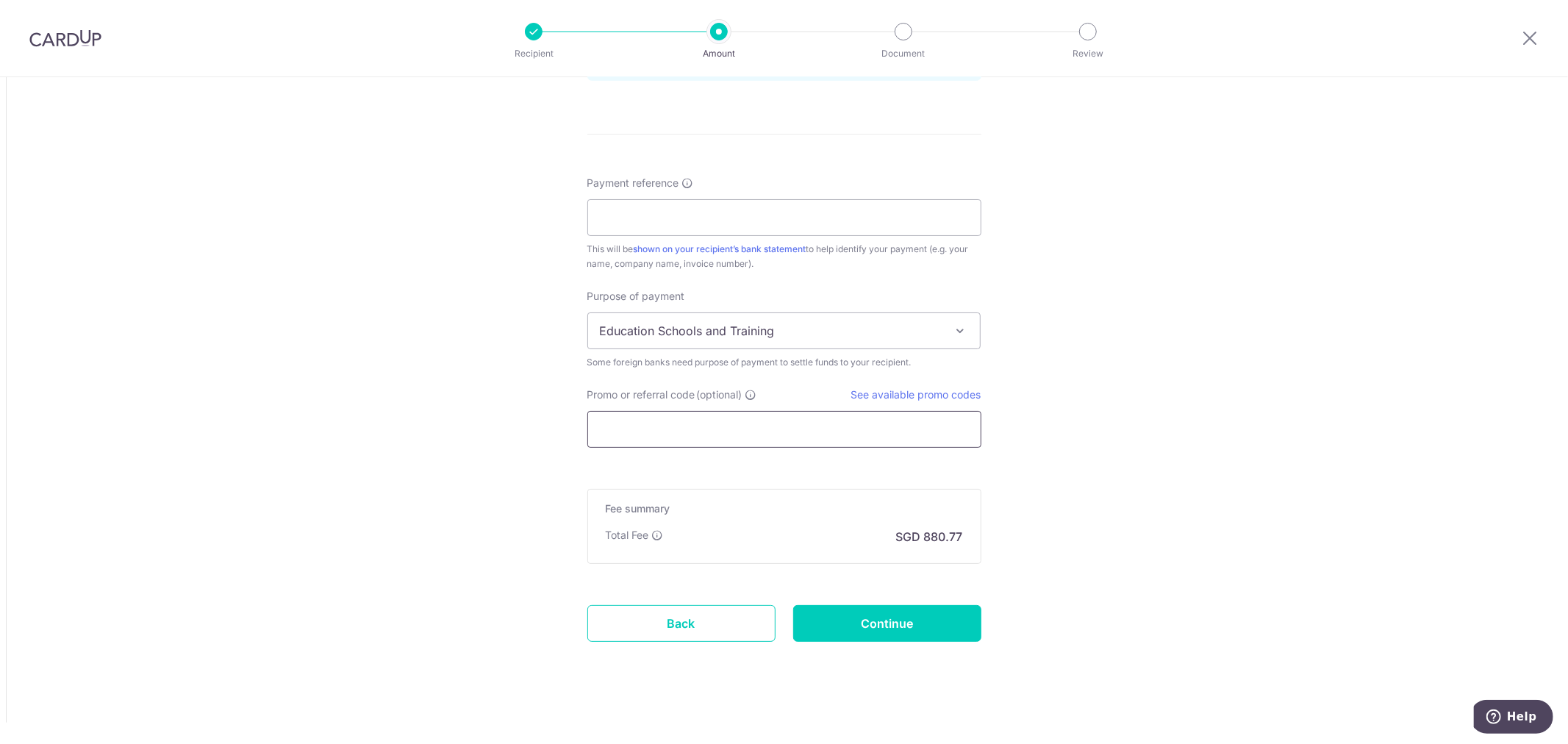
scroll to position [1068, 0]
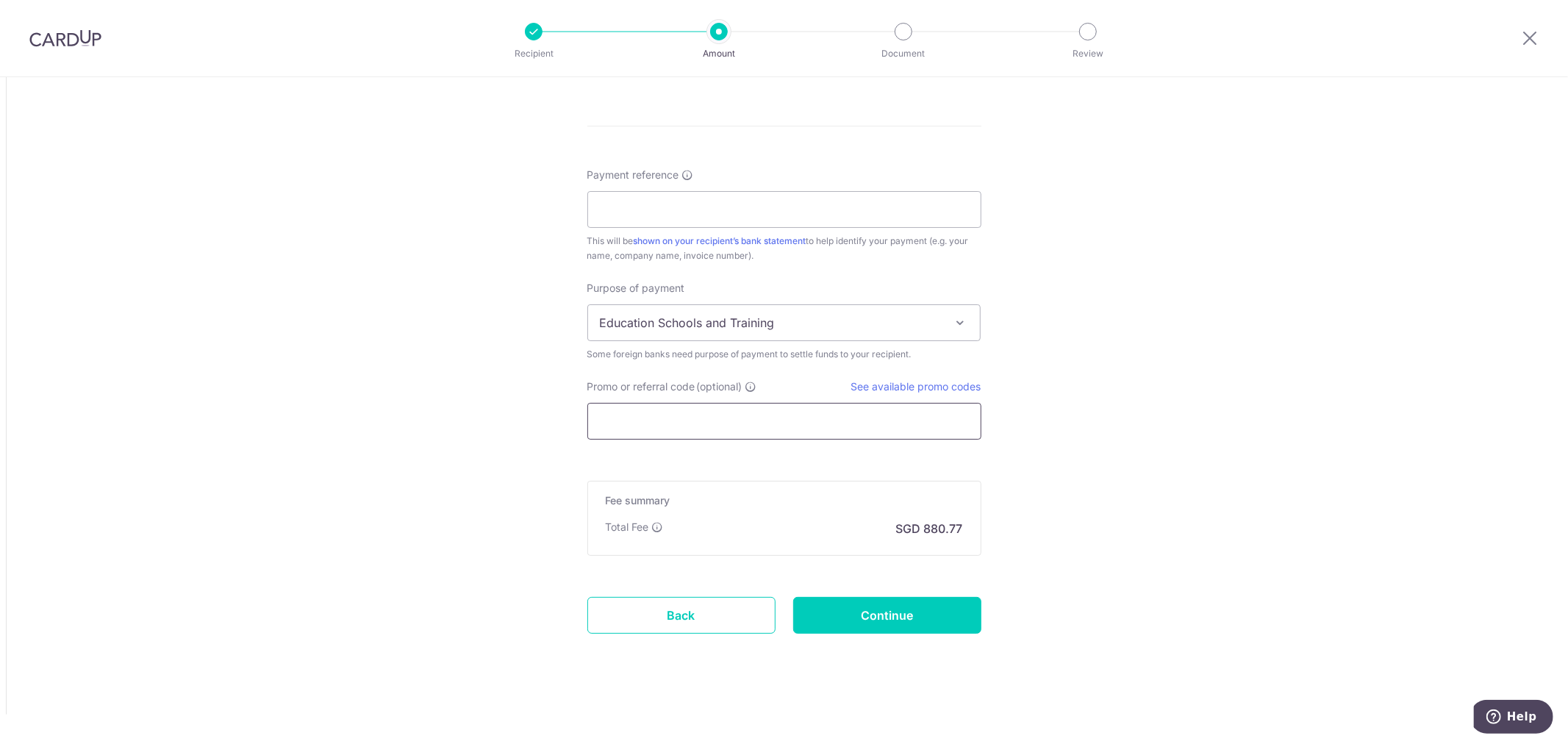
click at [673, 418] on input "Promo or referral code (optional)" at bounding box center [784, 422] width 394 height 36
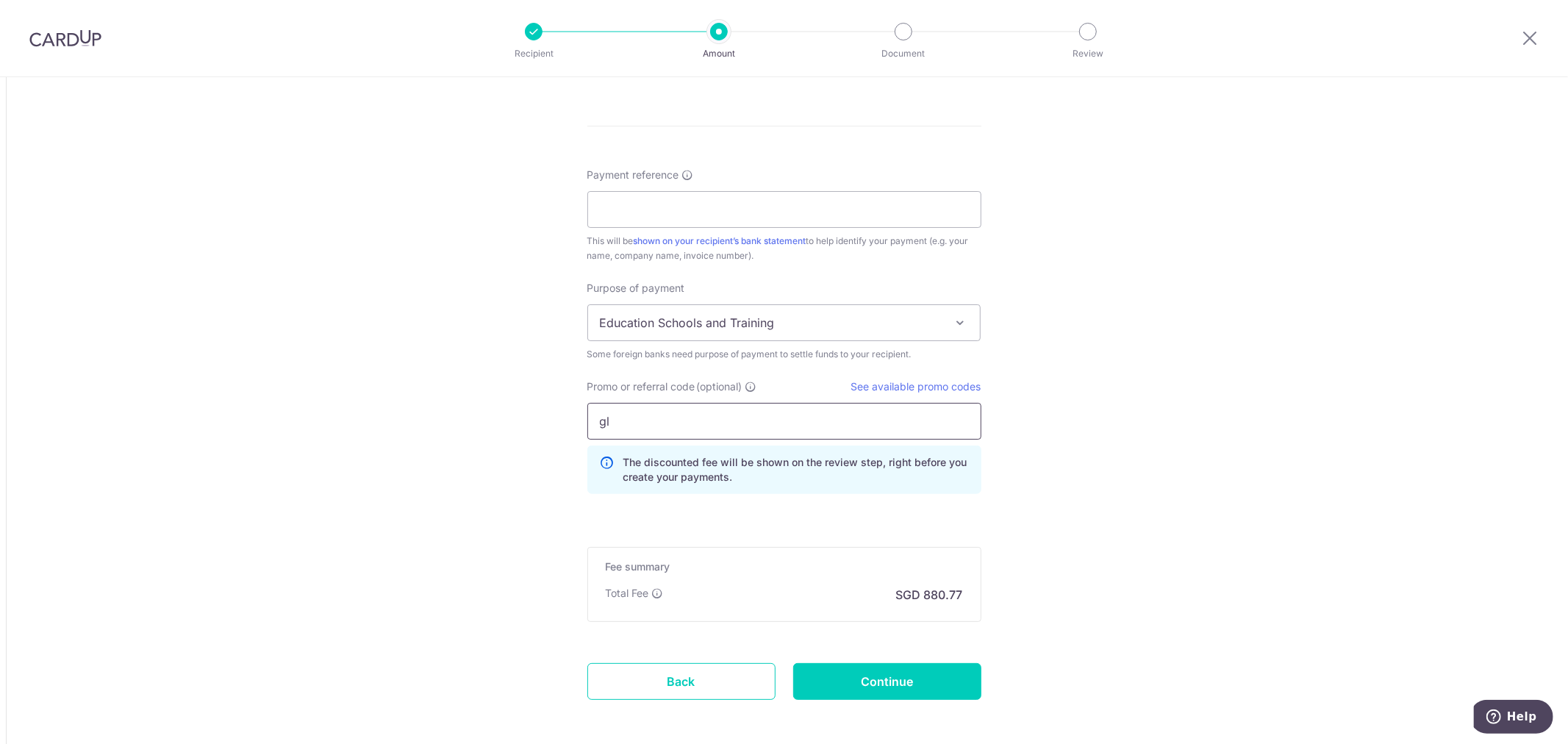
type input "g"
type input "GLOBE185"
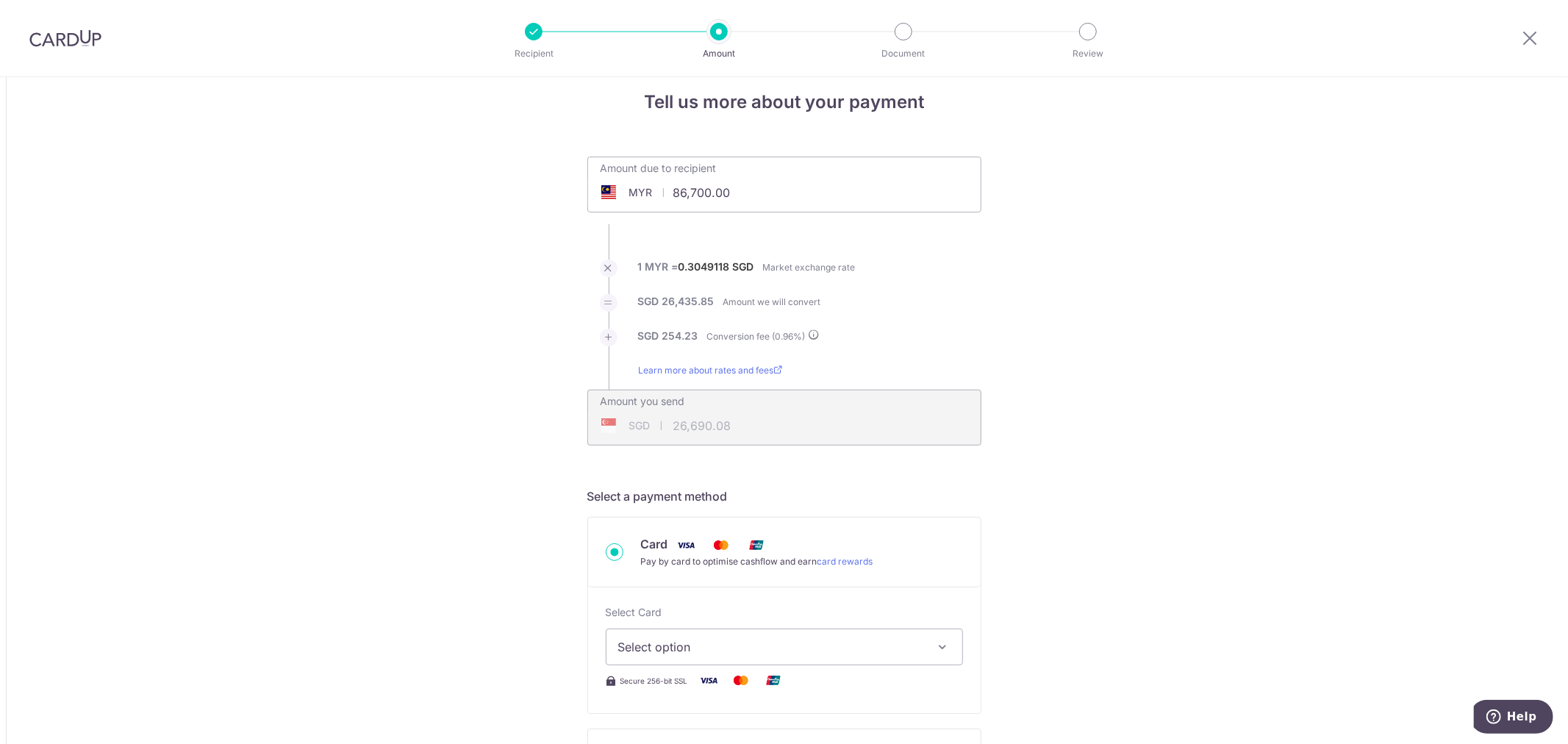
scroll to position [0, 0]
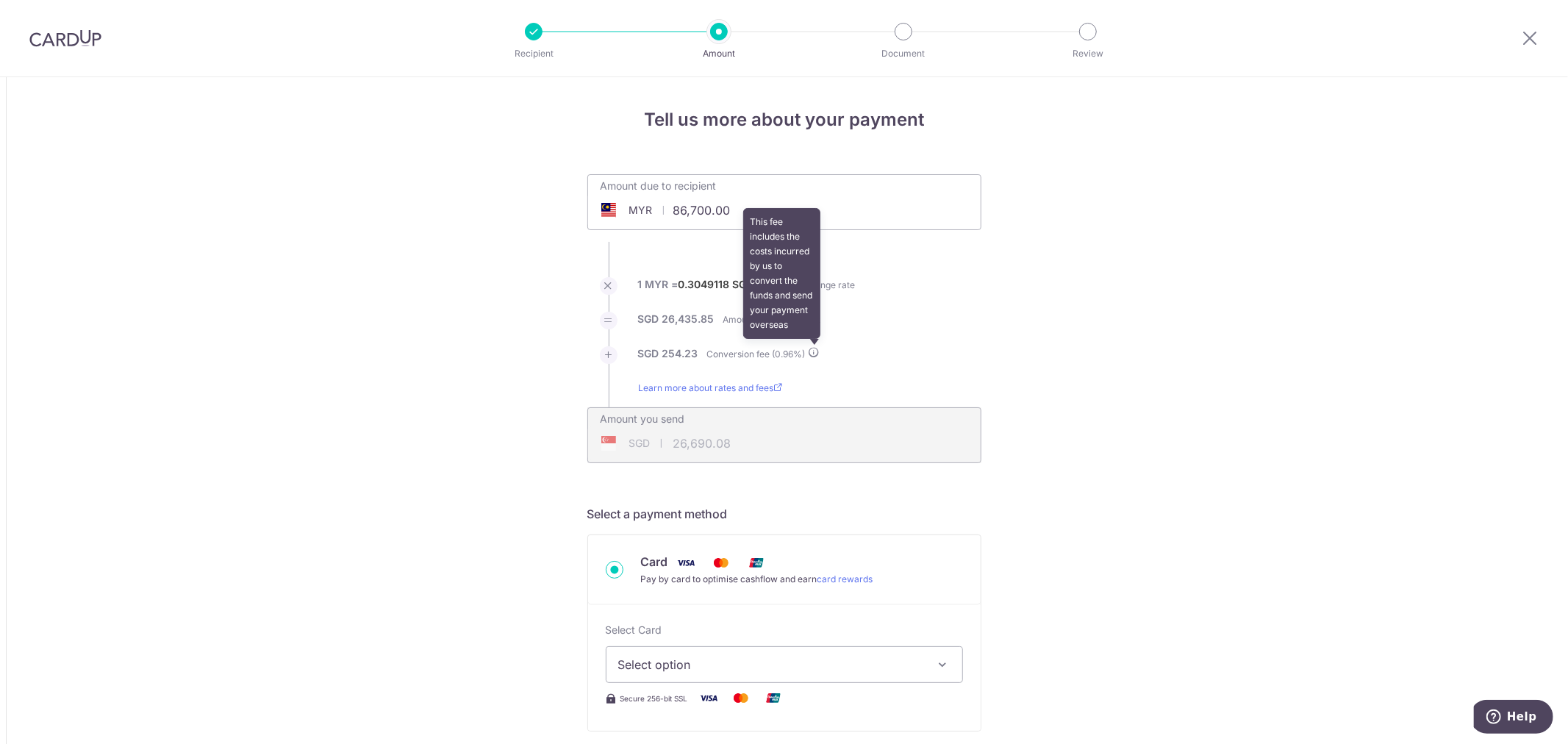
click at [810, 350] on icon at bounding box center [815, 352] width 12 height 12
click at [731, 658] on span "Select option" at bounding box center [771, 665] width 306 height 17
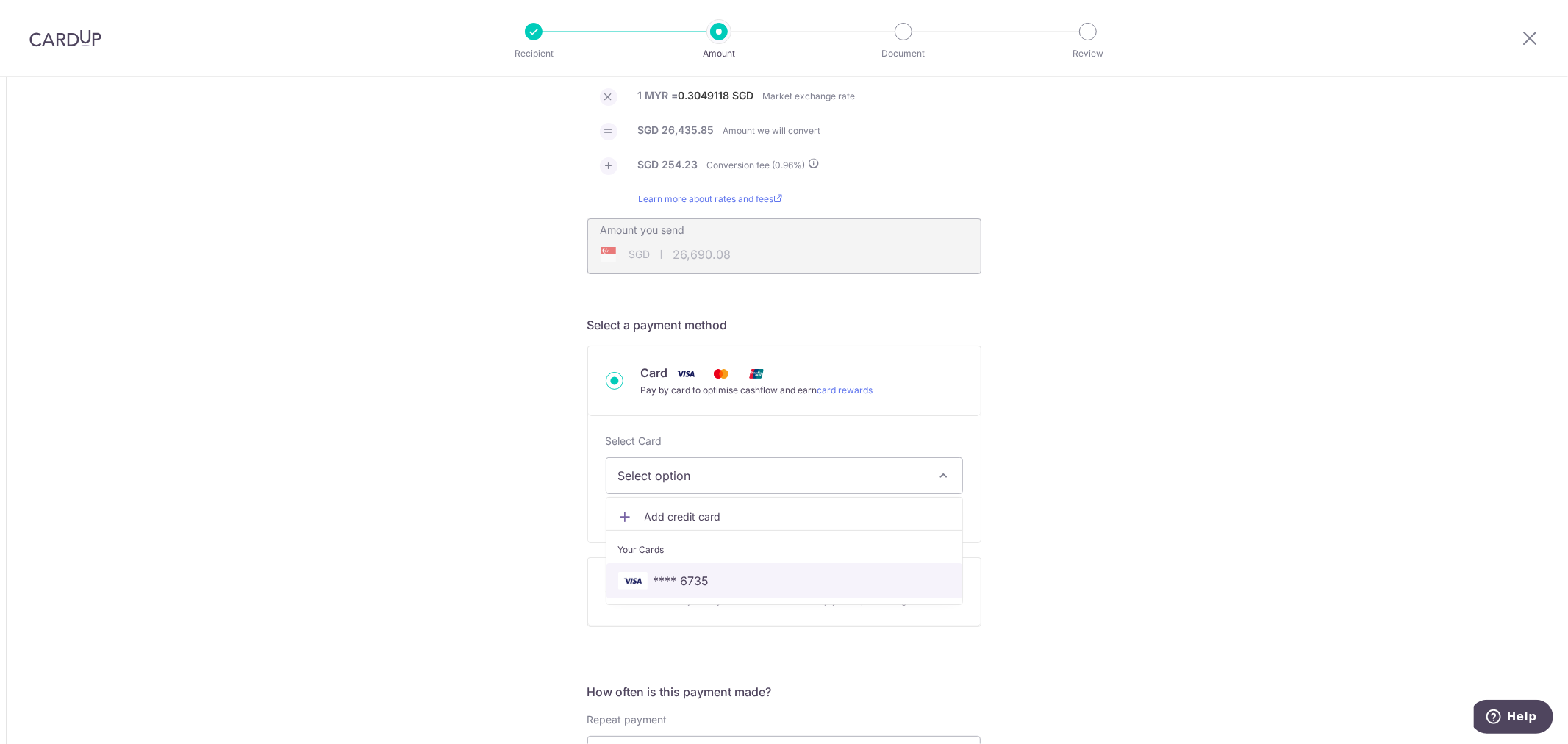
scroll to position [189, 0]
click at [682, 587] on span "**** 6735" at bounding box center [681, 580] width 56 height 17
type input "86,700.00"
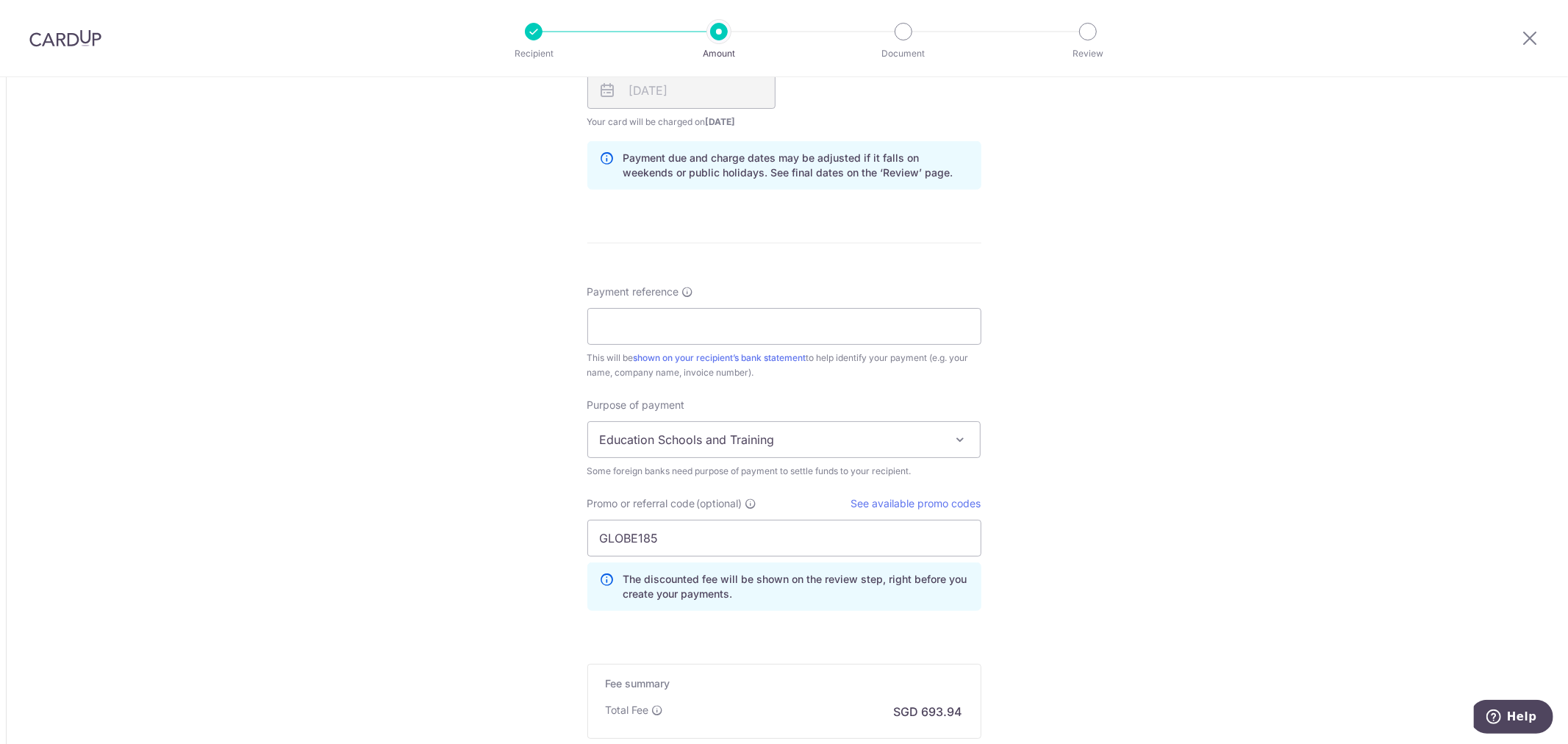
scroll to position [952, 0]
click at [872, 457] on div "Purpose of payment Education Schools and Training Goods Purchased Medical Servi…" at bounding box center [784, 437] width 394 height 81
click at [864, 446] on span "Education Schools and Training" at bounding box center [784, 439] width 393 height 36
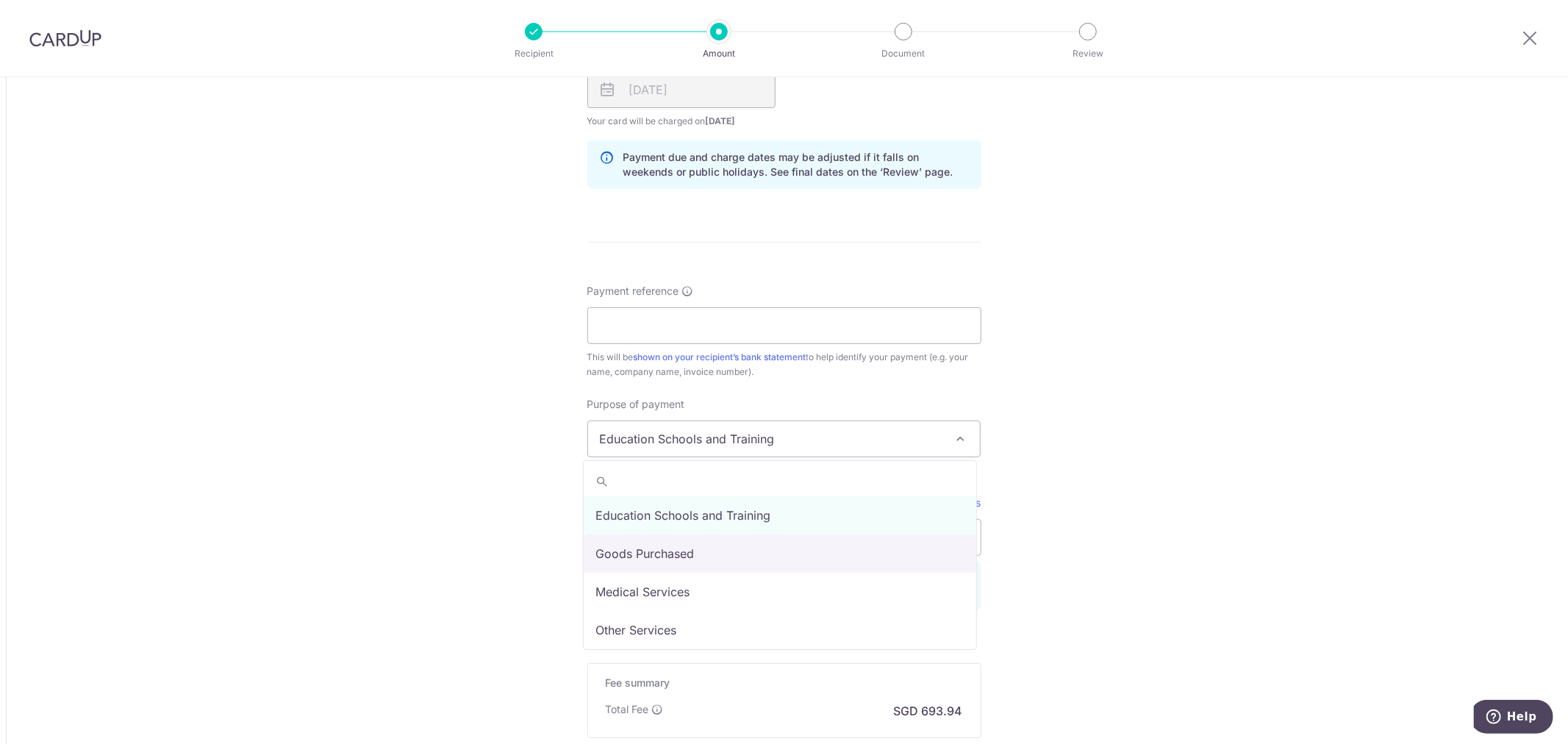
select select "Goods Purchased"
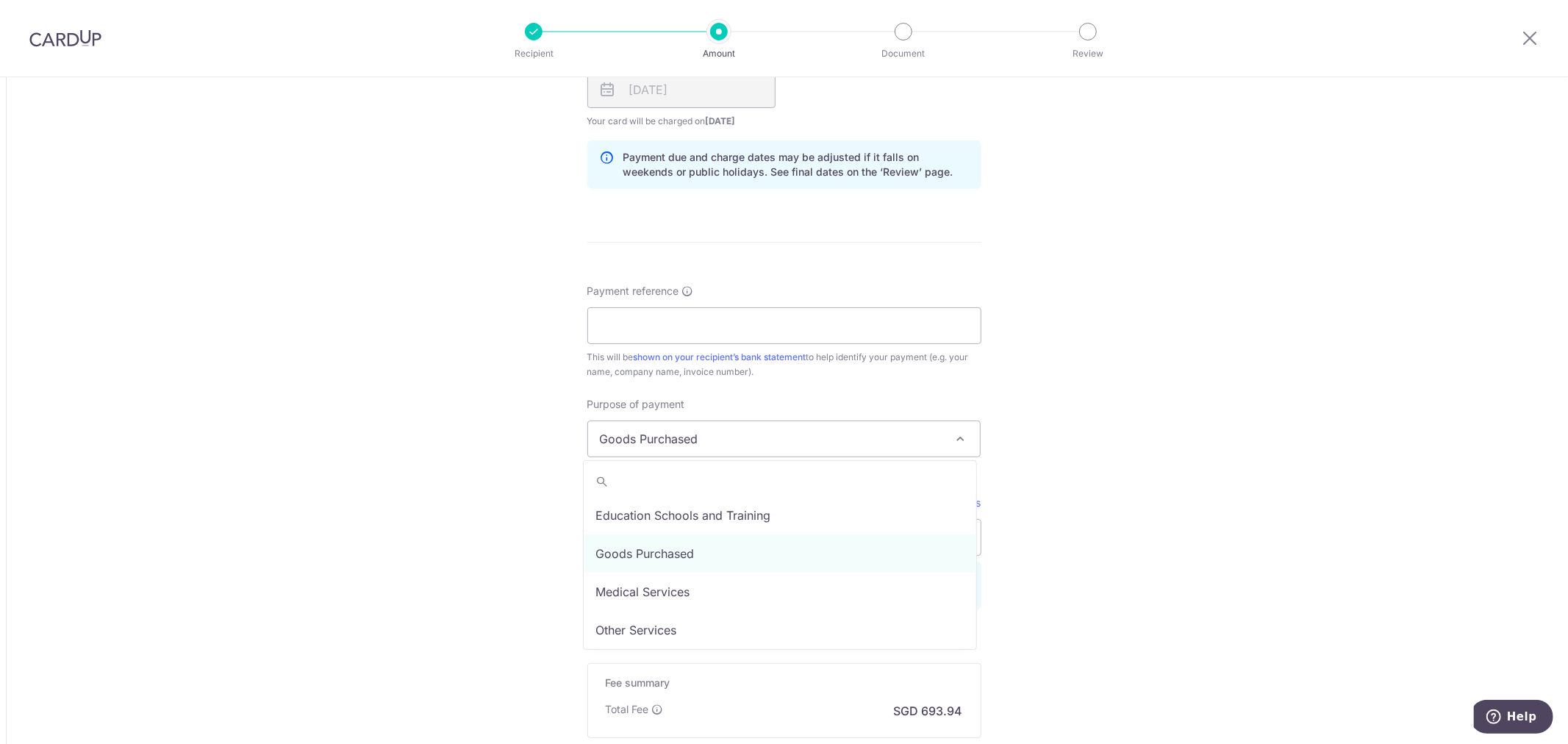
click at [920, 444] on span "Goods Purchased" at bounding box center [784, 439] width 393 height 36
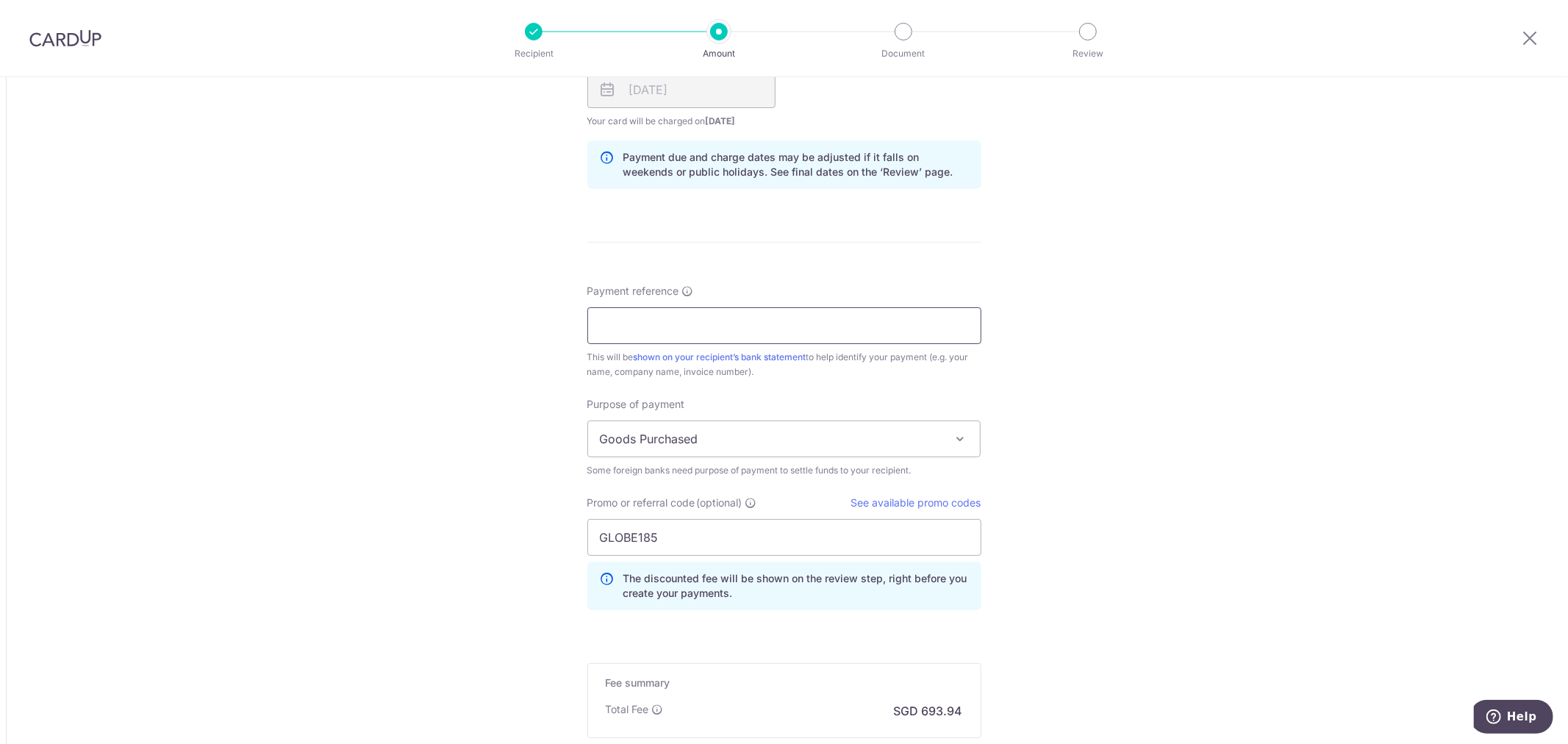
click at [653, 334] on input "Payment reference" at bounding box center [784, 326] width 394 height 36
click at [887, 325] on input "Payment reference" at bounding box center [784, 326] width 394 height 36
type input "s"
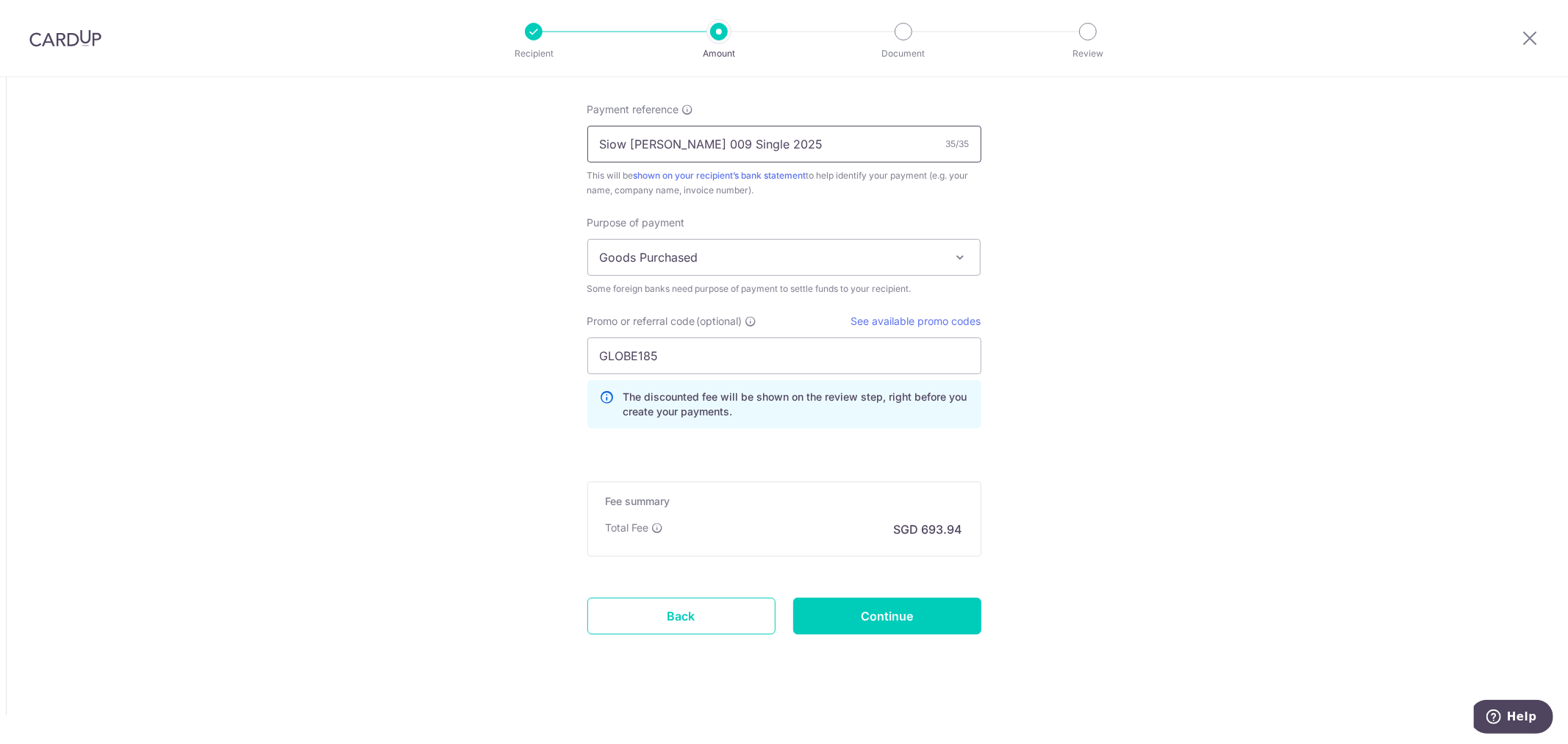
scroll to position [1135, 0]
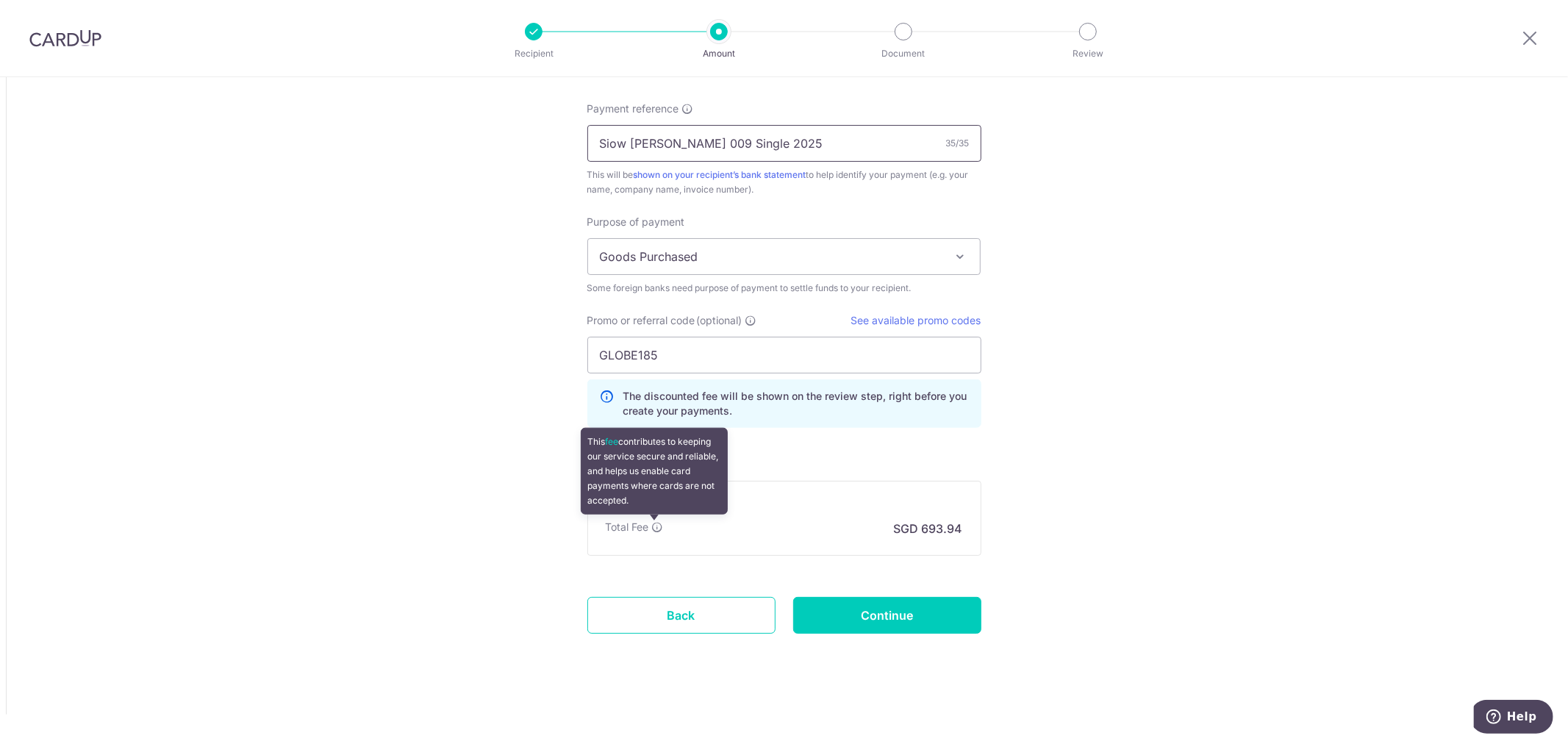
type input "Siow Yee Ying Zeekr 009 Single 2025"
click at [658, 528] on icon at bounding box center [658, 527] width 12 height 12
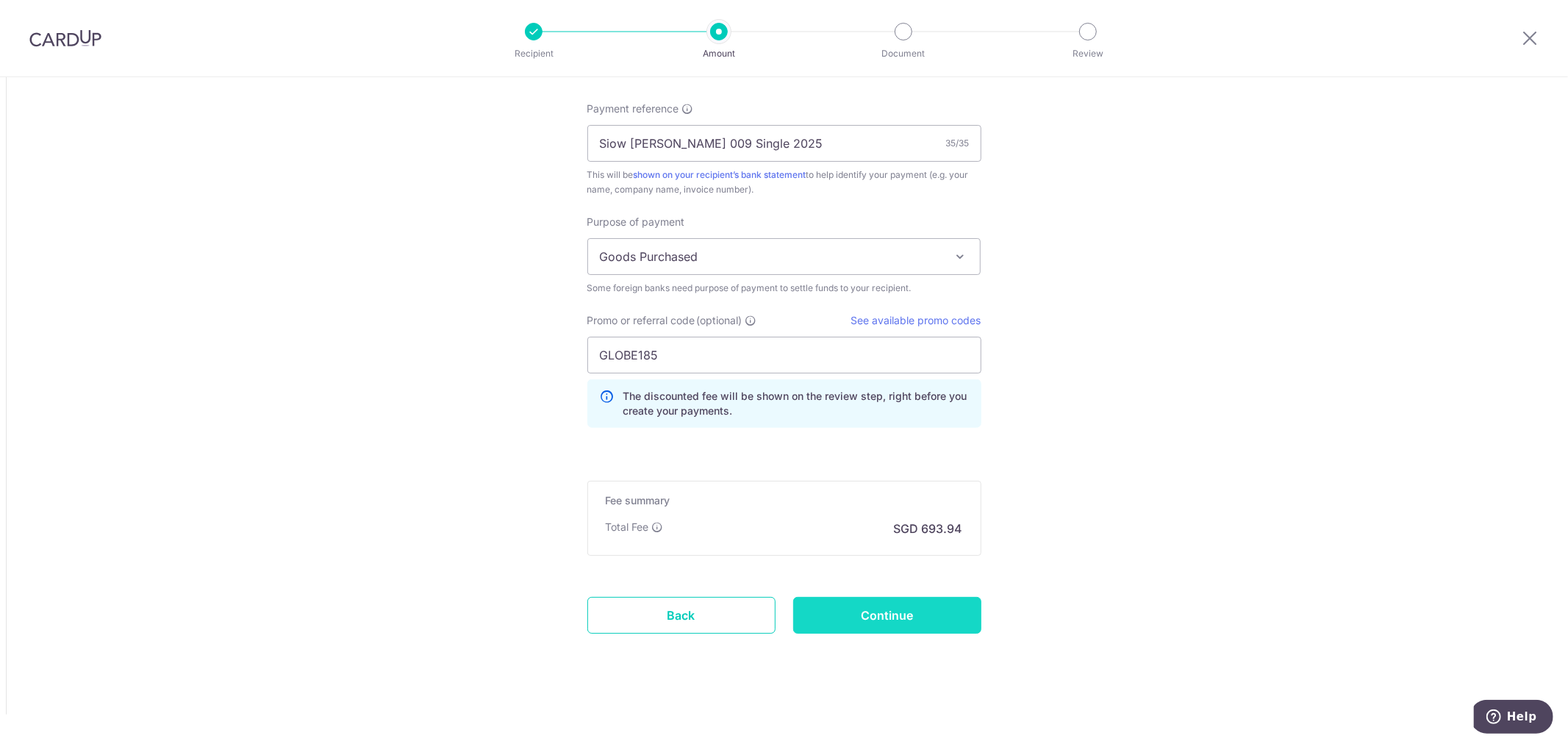
click at [907, 620] on input "Continue" at bounding box center [887, 616] width 189 height 36
type input "Create Schedule"
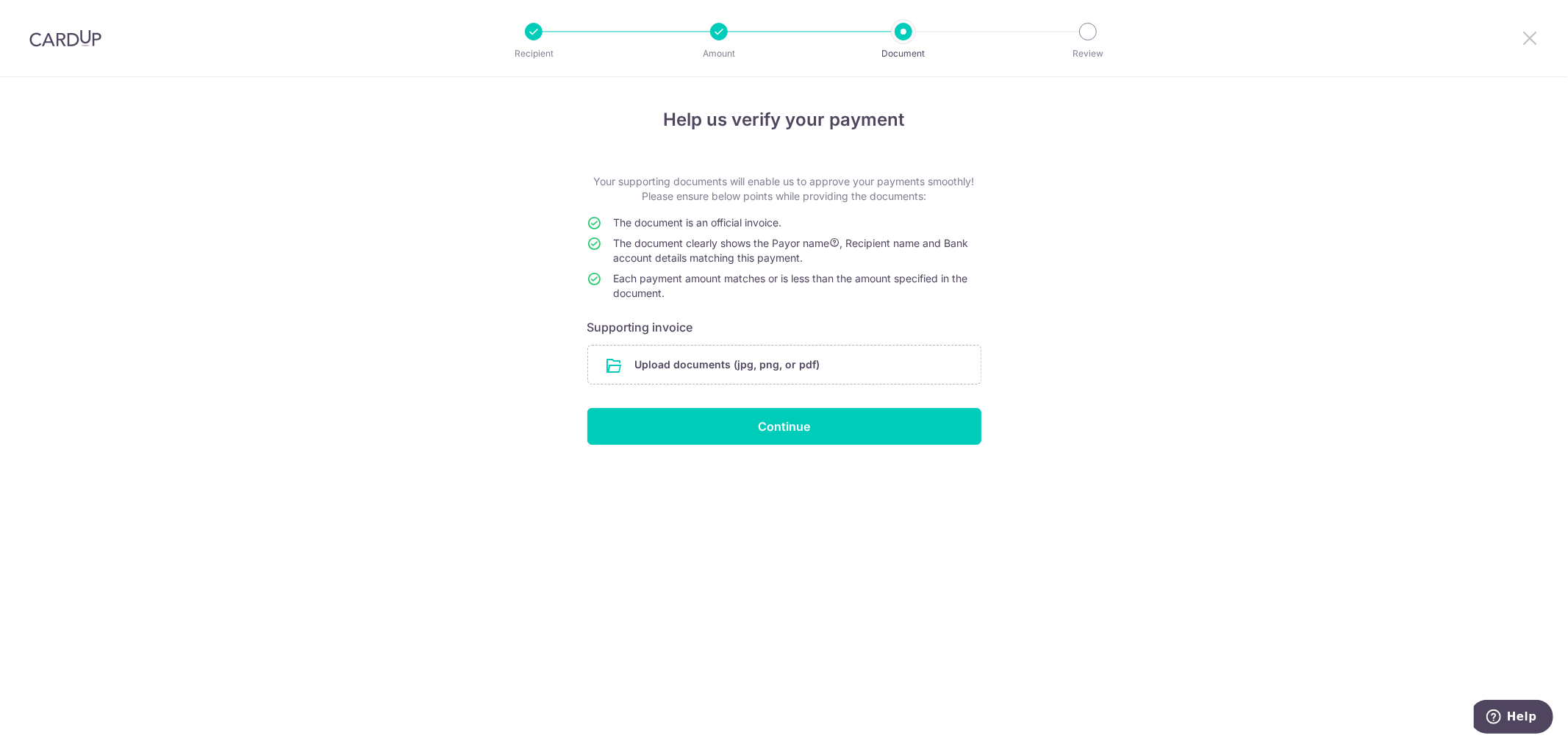
click at [1526, 35] on icon at bounding box center [1530, 37] width 17 height 18
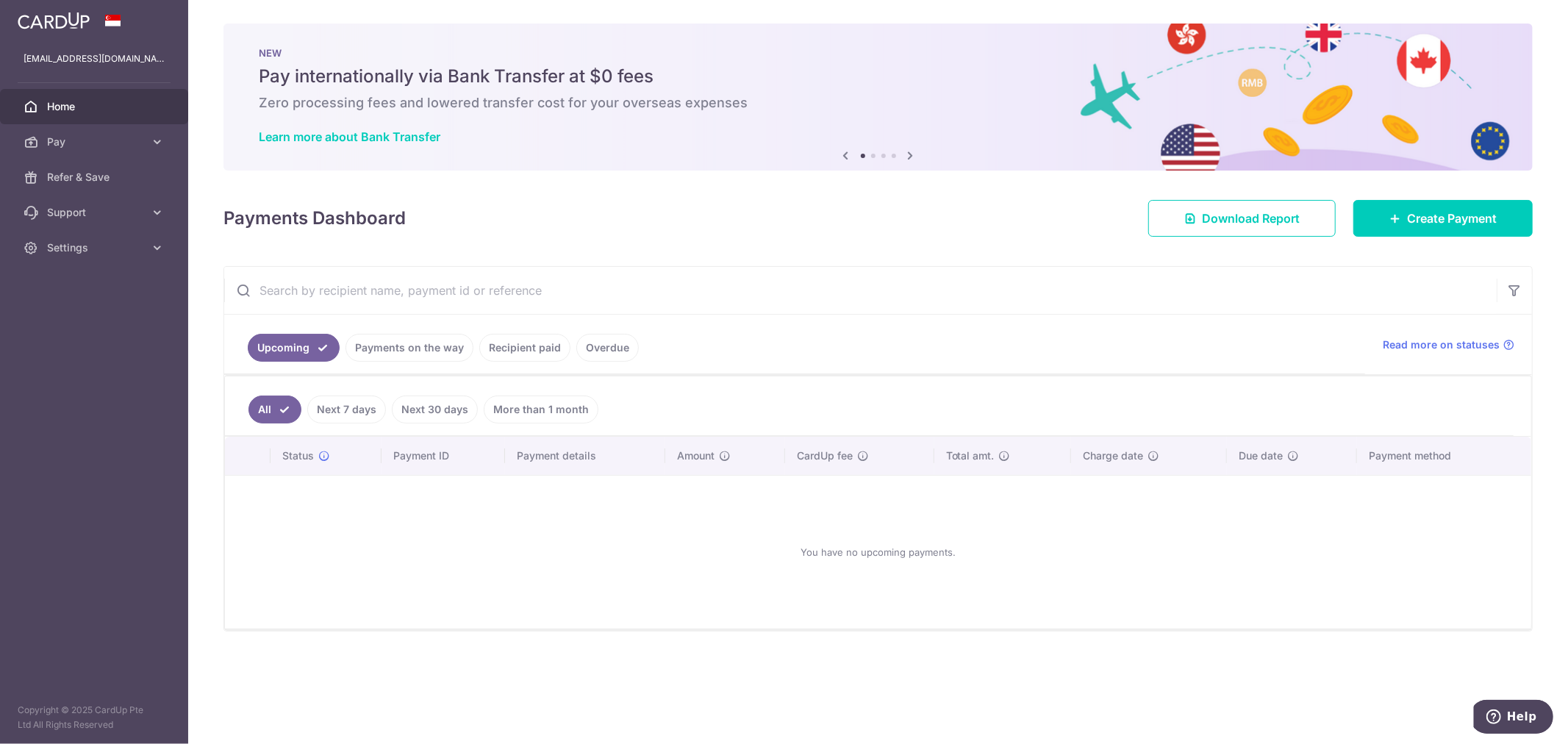
drag, startPoint x: 1136, startPoint y: 555, endPoint x: 1129, endPoint y: 532, distance: 24.0
click at [1138, 555] on div "You have no upcoming payments." at bounding box center [878, 551] width 1272 height 129
